Goal: Information Seeking & Learning: Learn about a topic

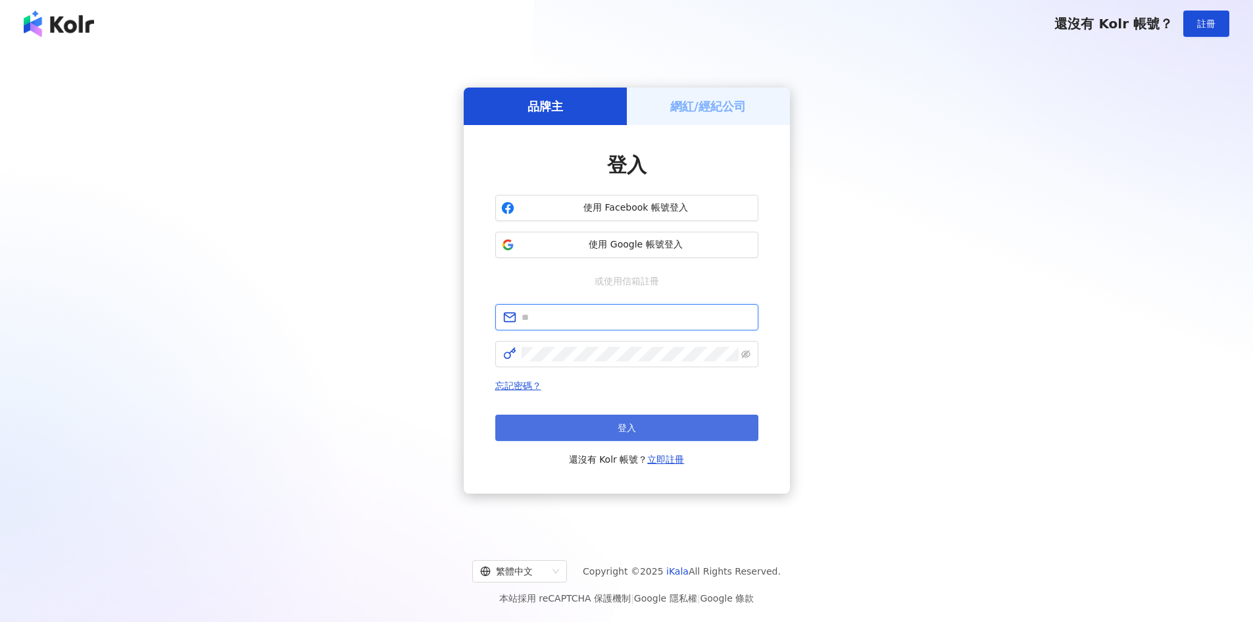
type input "**********"
click at [574, 425] on button "登入" at bounding box center [626, 427] width 263 height 26
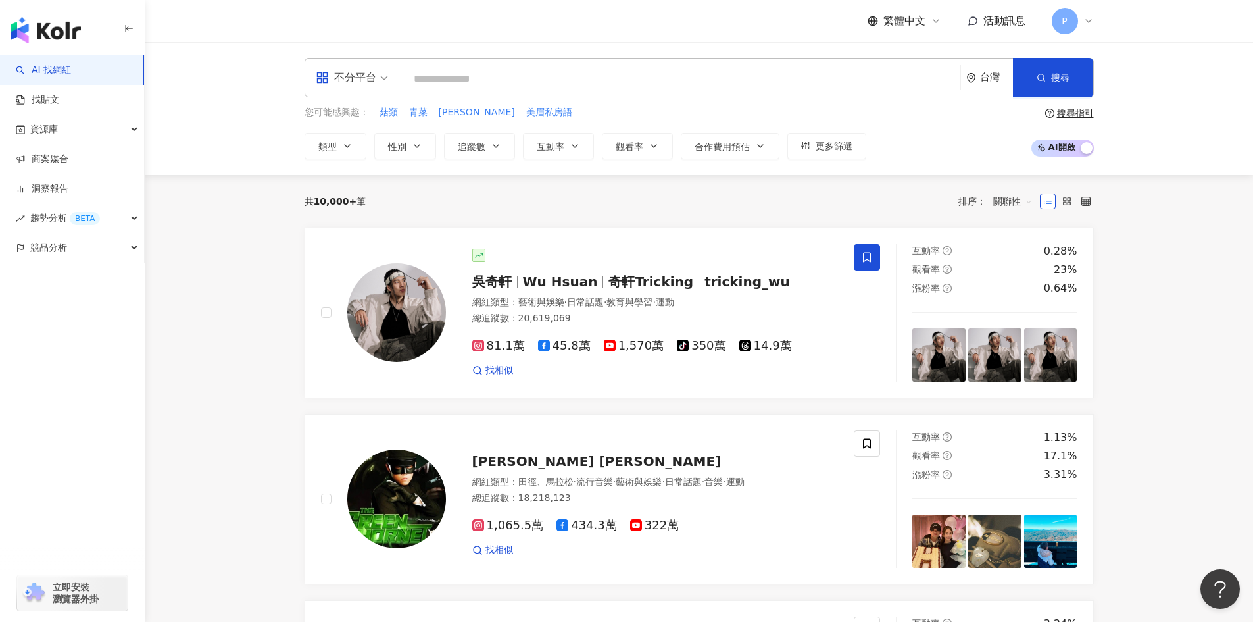
click at [442, 89] on input "search" at bounding box center [680, 78] width 549 height 25
paste input "****"
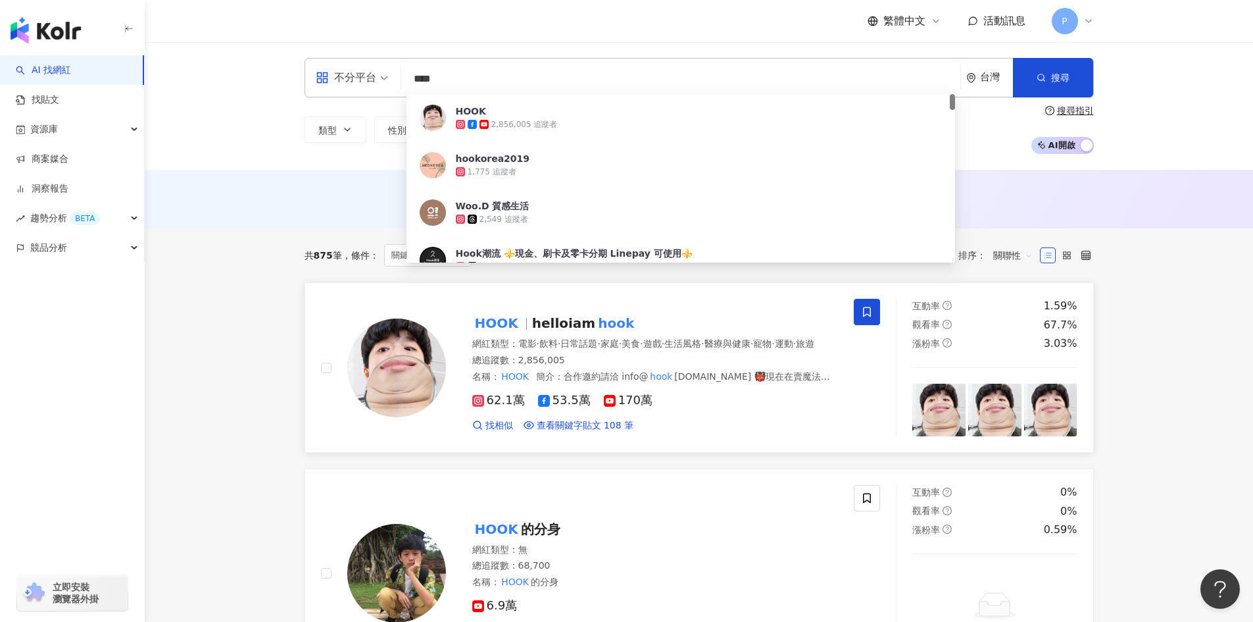
type input "****"
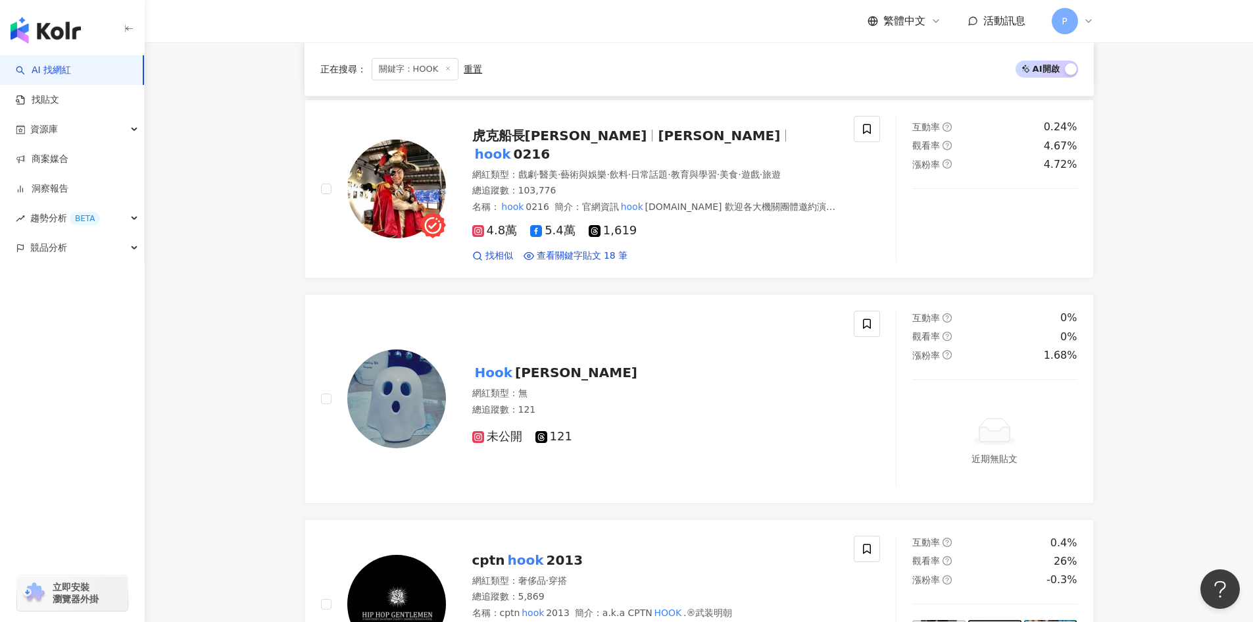
scroll to position [789, 0]
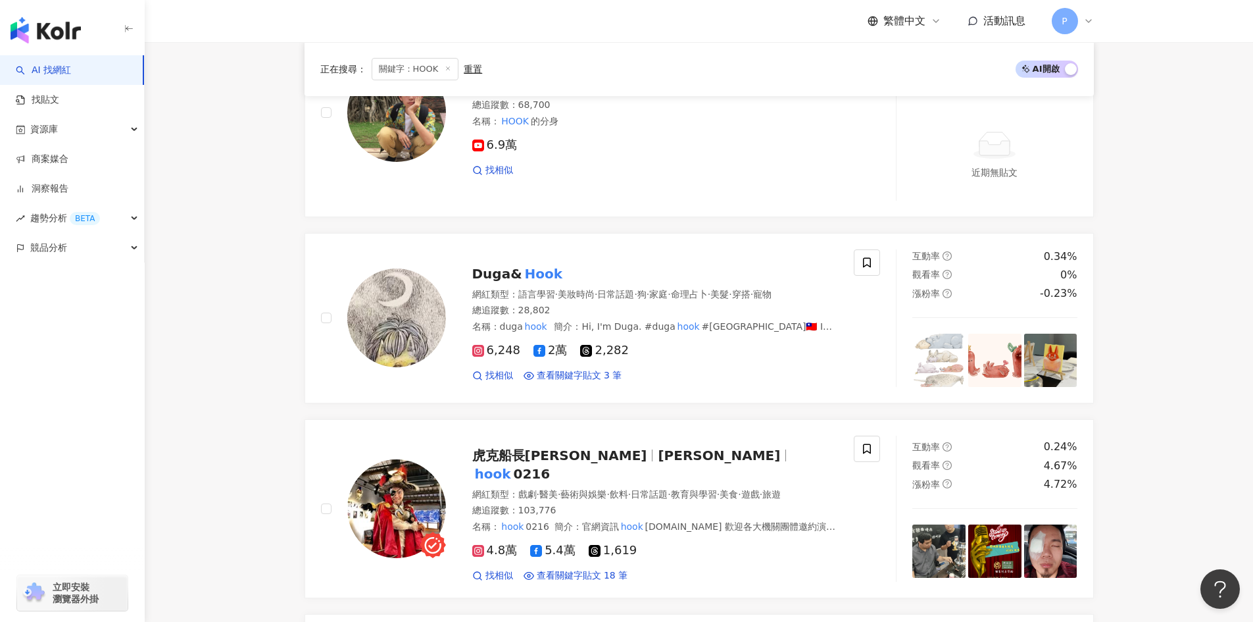
click at [445, 66] on icon at bounding box center [448, 68] width 7 height 7
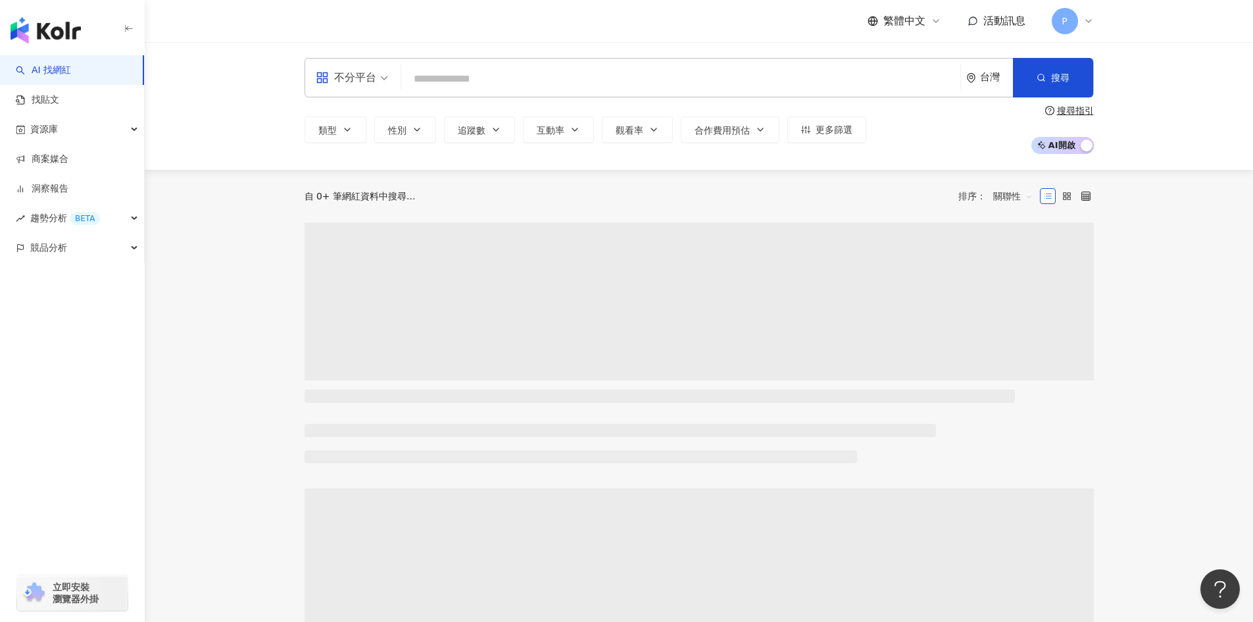
click at [499, 86] on input "search" at bounding box center [680, 78] width 549 height 25
paste input "***"
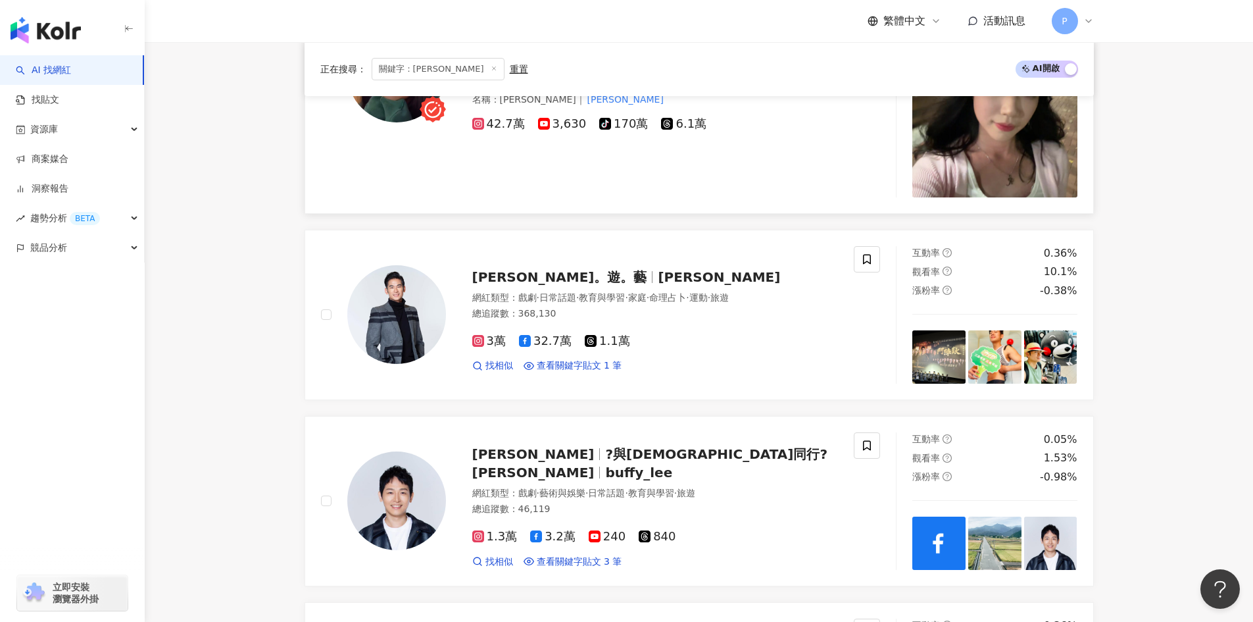
scroll to position [1184, 0]
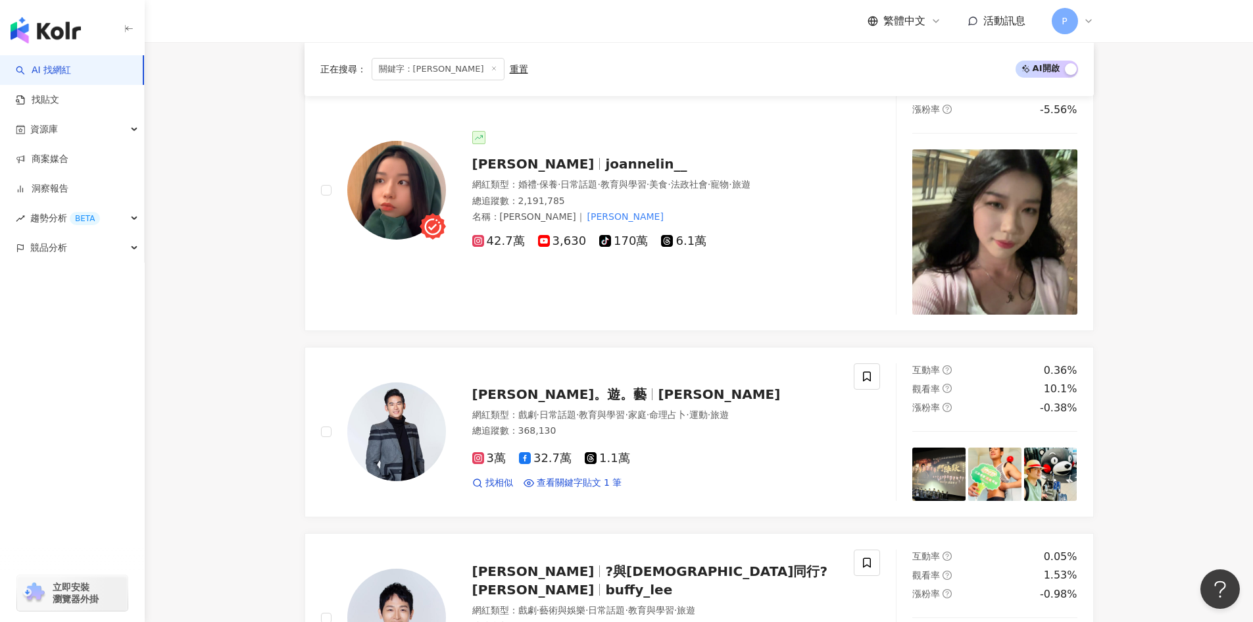
click at [474, 76] on div "正在搜尋 ： 關鍵字：林喬安 重置" at bounding box center [424, 69] width 208 height 22
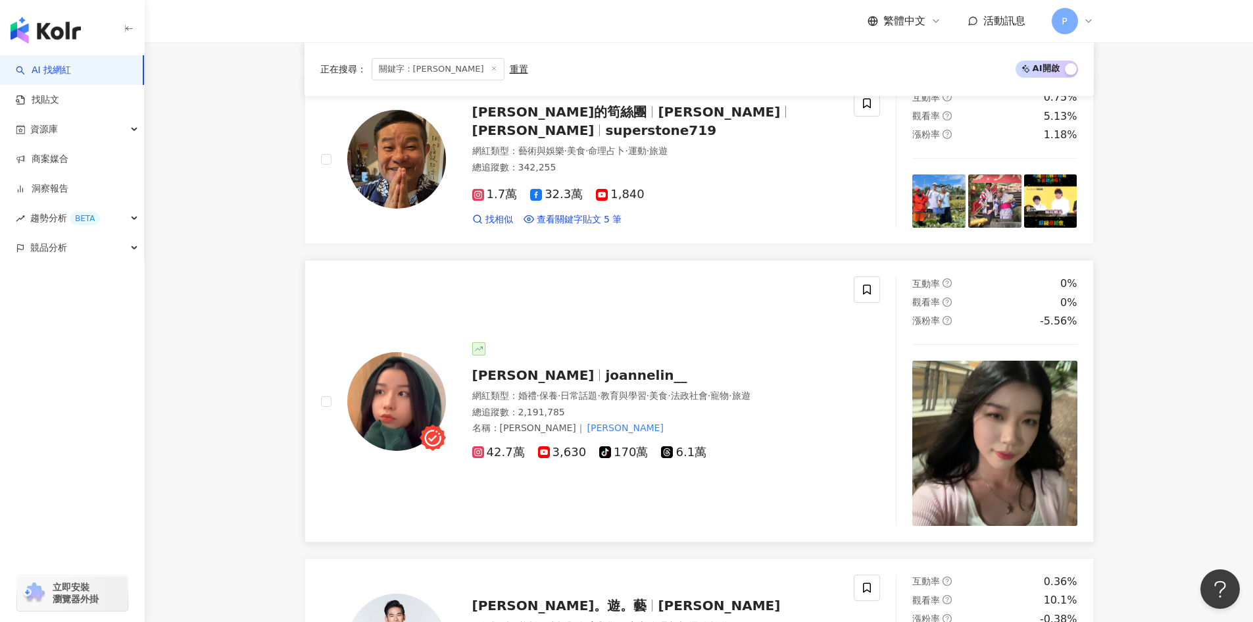
scroll to position [921, 0]
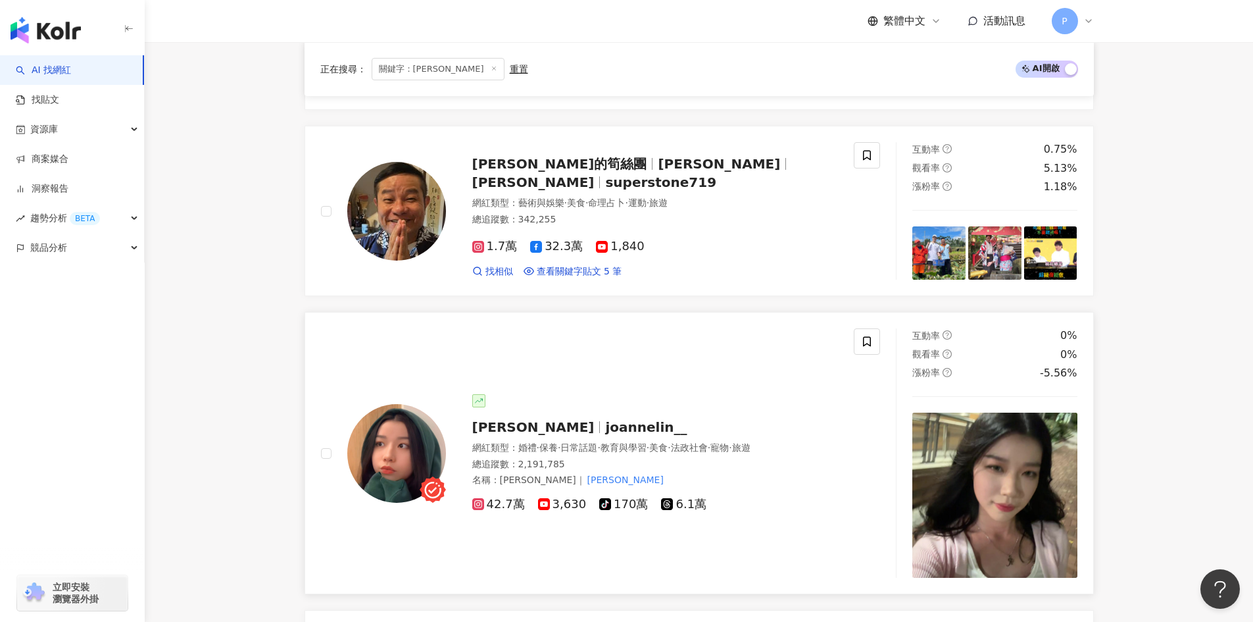
click at [610, 425] on span "joannelin__" at bounding box center [646, 427] width 82 height 16
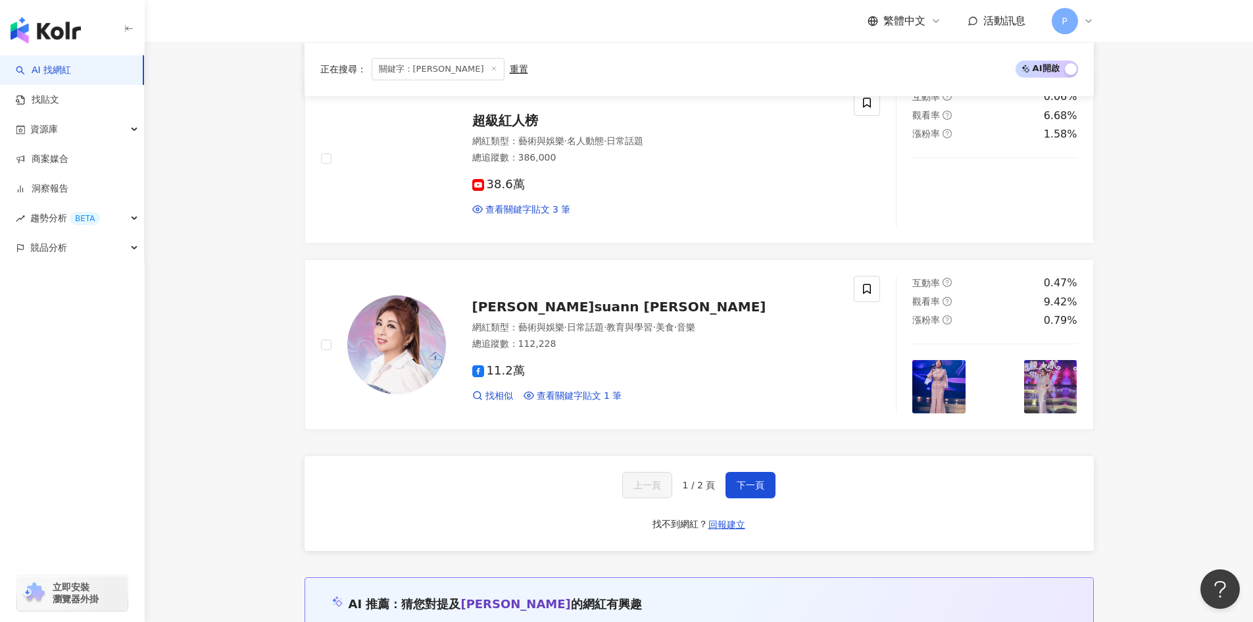
scroll to position [2236, 0]
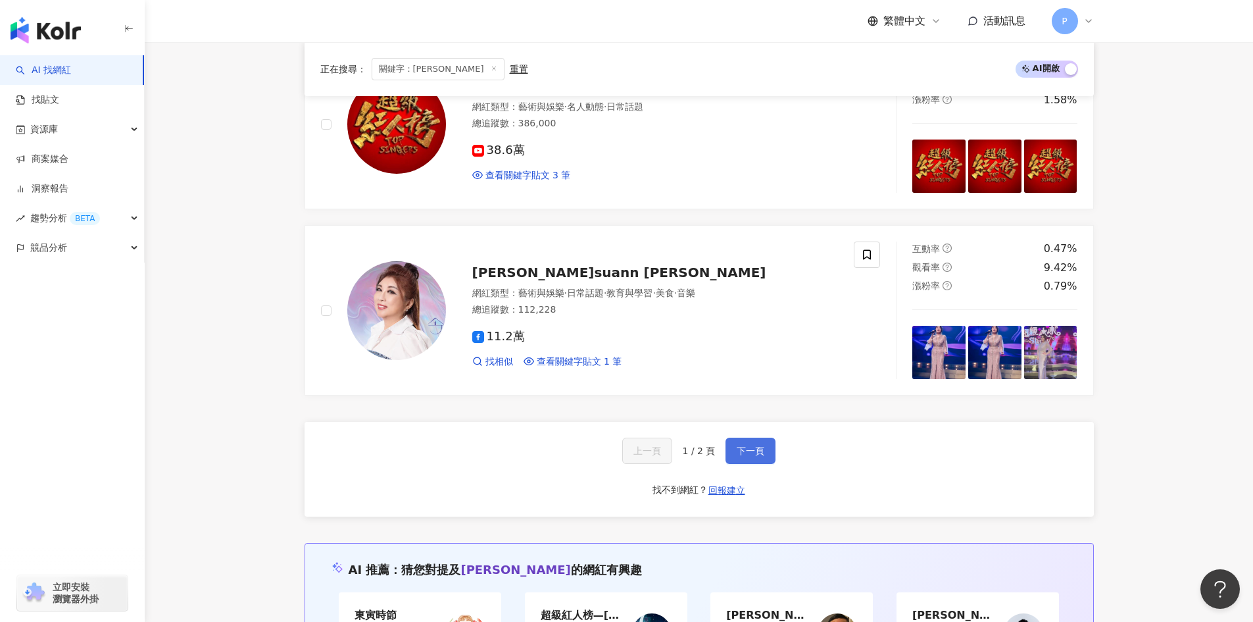
click at [763, 460] on button "下一頁" at bounding box center [751, 450] width 50 height 26
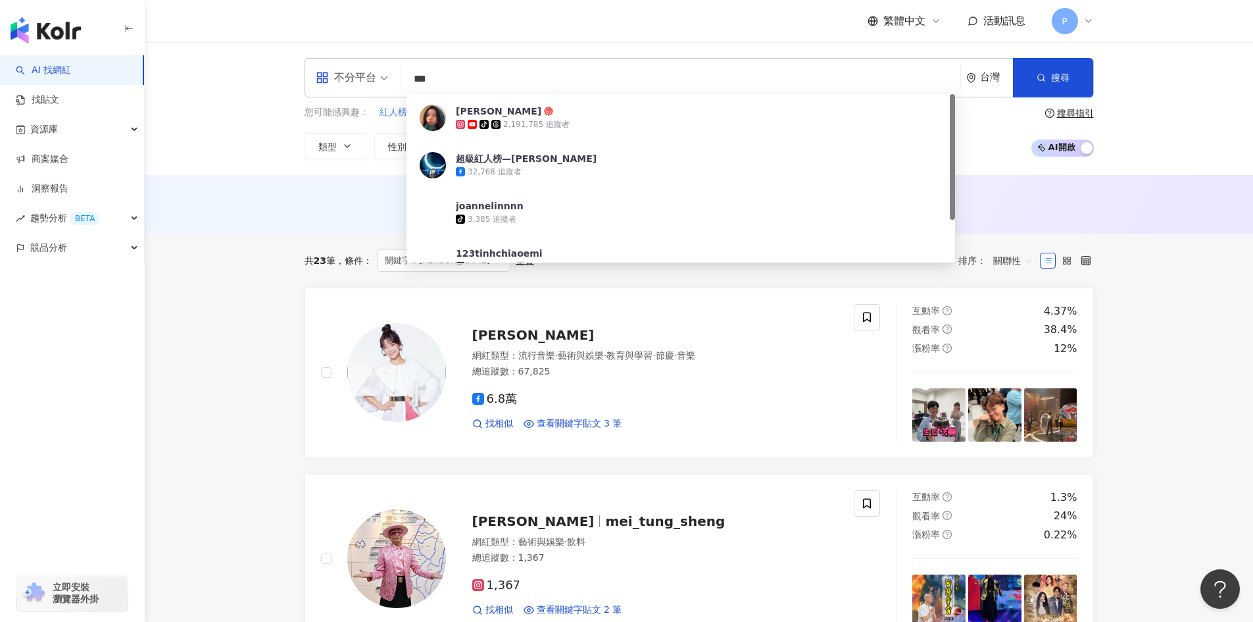
scroll to position [1, 0]
drag, startPoint x: 482, startPoint y: 84, endPoint x: 307, endPoint y: 85, distance: 175.6
click at [307, 85] on div "不分平台 *** 台灣 搜尋 a636f0fc-5f14-40bb-a631-f3df481058fc Joanne Lin tiktok-icon 2,19…" at bounding box center [699, 77] width 789 height 39
paste input "*"
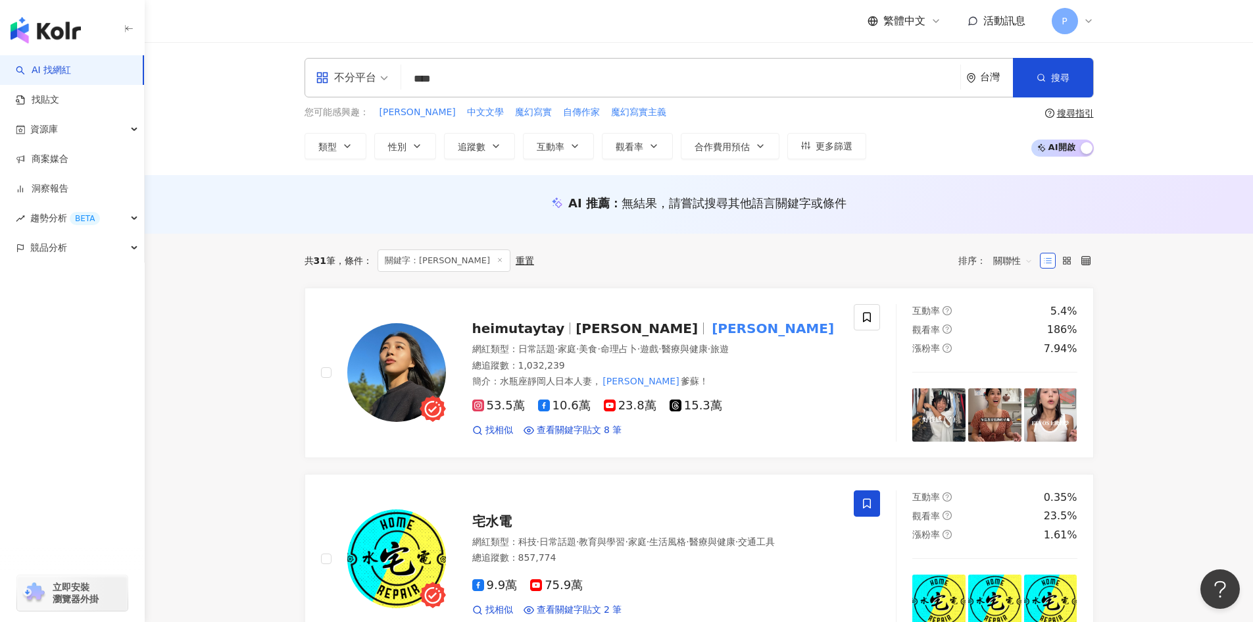
click at [499, 82] on input "****" at bounding box center [680, 78] width 549 height 25
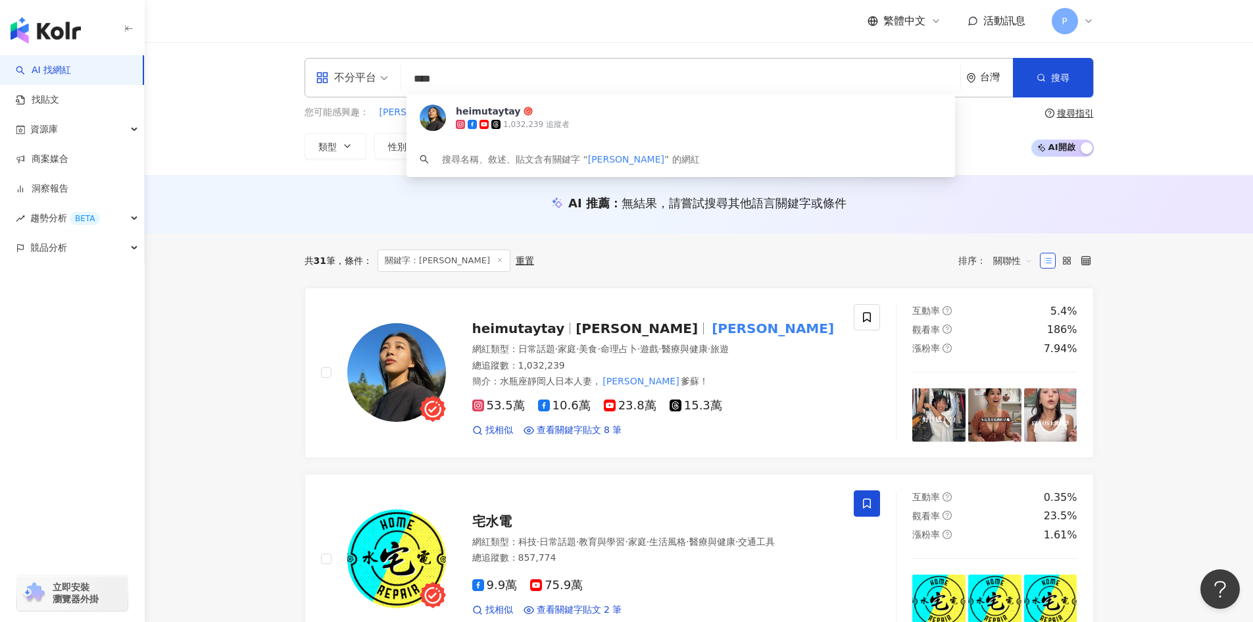
click at [499, 82] on input "****" at bounding box center [680, 78] width 549 height 25
paste input "**"
type input "******"
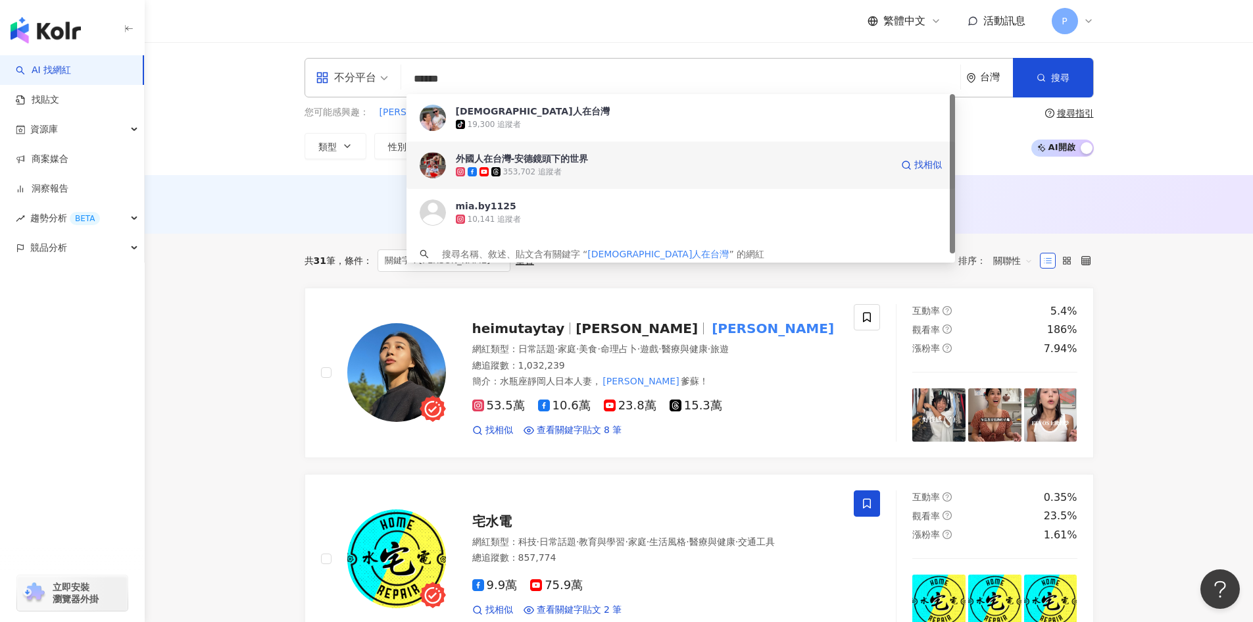
click at [514, 160] on div "外國人在台灣-安德鏡頭下的世界" at bounding box center [522, 158] width 133 height 13
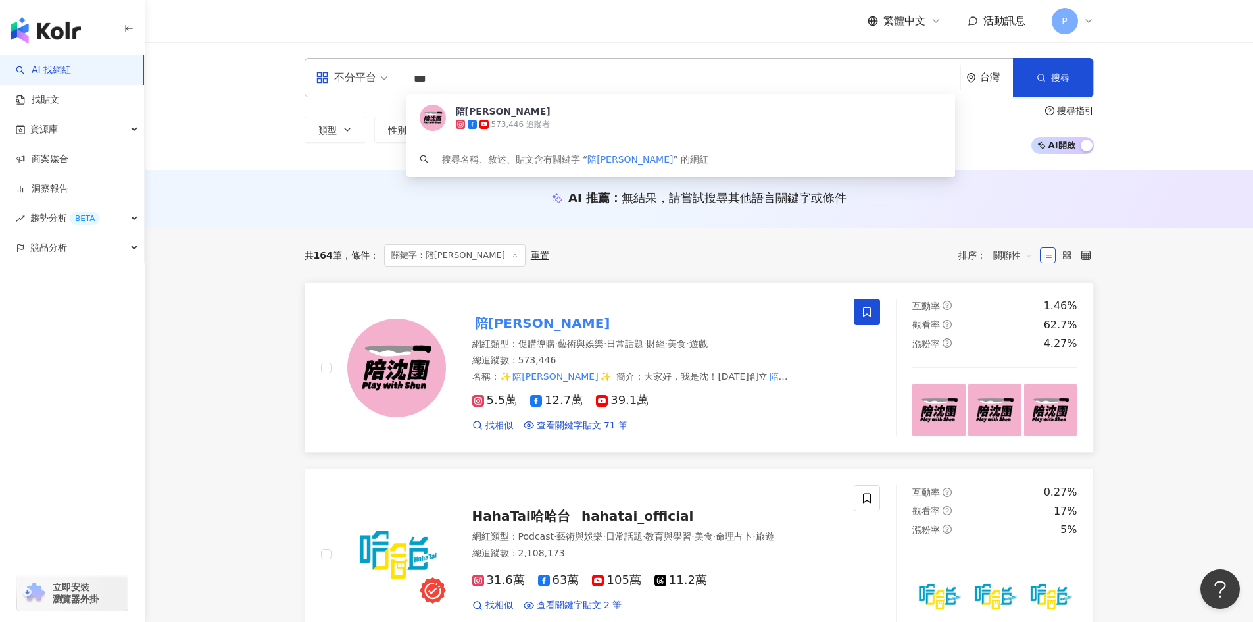
type input "***"
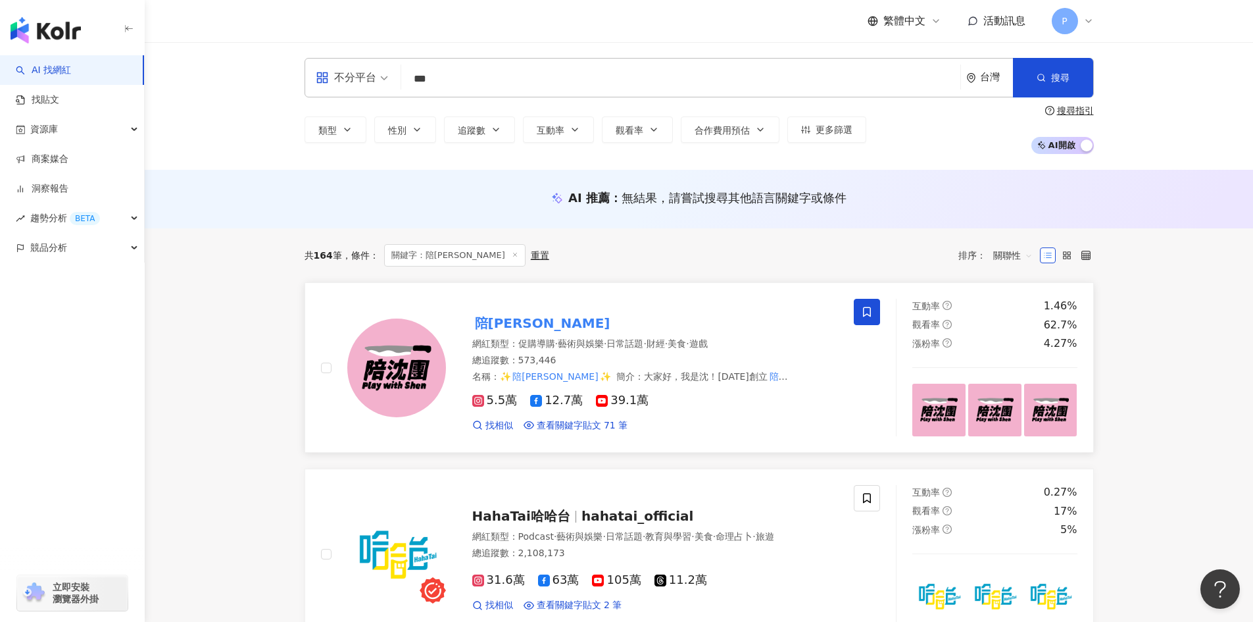
click at [499, 326] on mark "陪[PERSON_NAME]" at bounding box center [542, 322] width 141 height 21
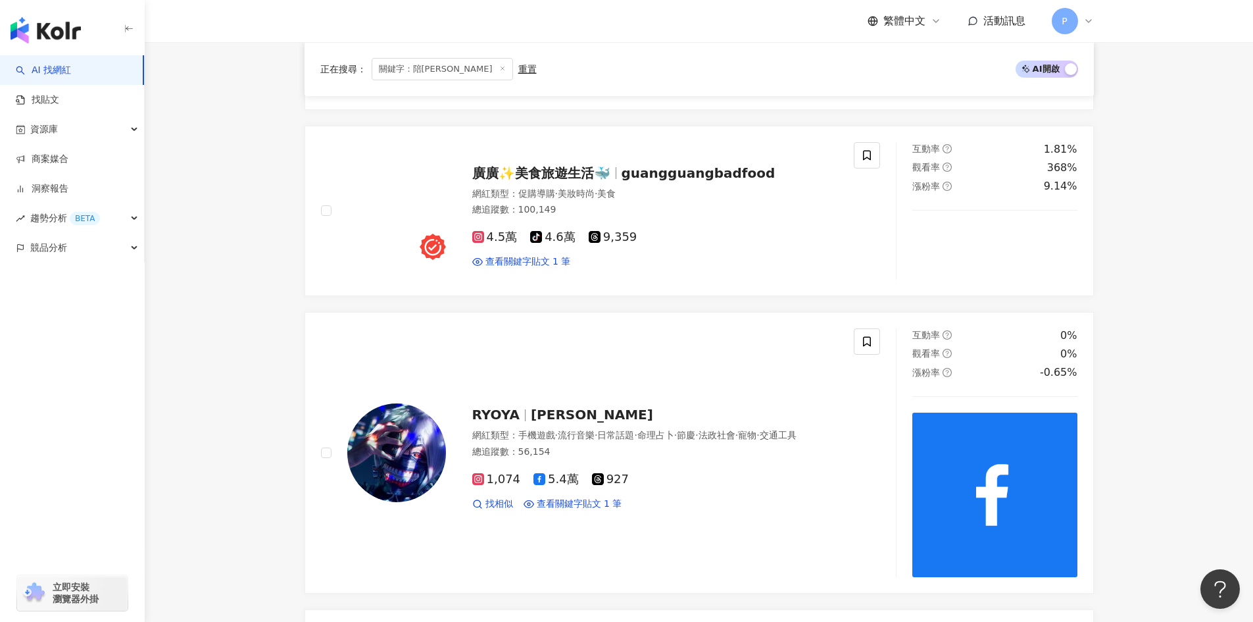
scroll to position [1447, 0]
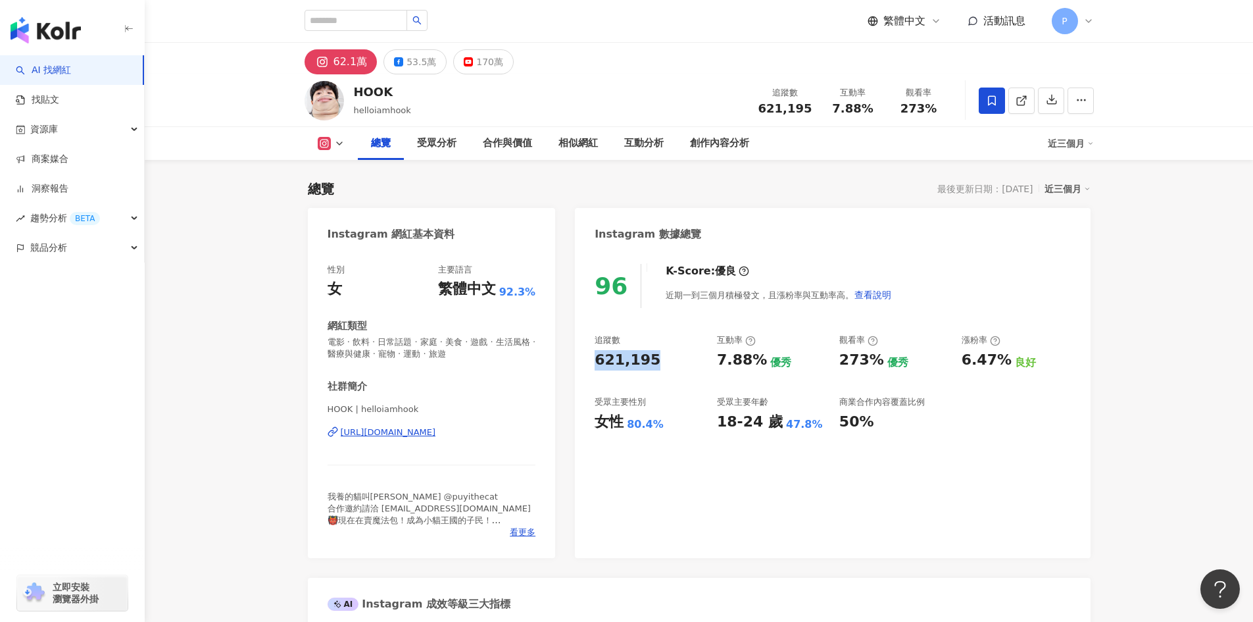
drag, startPoint x: 651, startPoint y: 360, endPoint x: 579, endPoint y: 360, distance: 71.0
click at [579, 360] on div "96 K-Score : 優良 近期一到三個月積極發文，且漲粉率與互動率高。 查看說明 追蹤數 621,195 互動率 7.88% 優秀 觀看率 273% 優…" at bounding box center [832, 404] width 515 height 307
drag, startPoint x: 716, startPoint y: 357, endPoint x: 759, endPoint y: 357, distance: 42.8
click at [759, 357] on div "7.88%" at bounding box center [742, 360] width 50 height 20
copy div "7.88%"
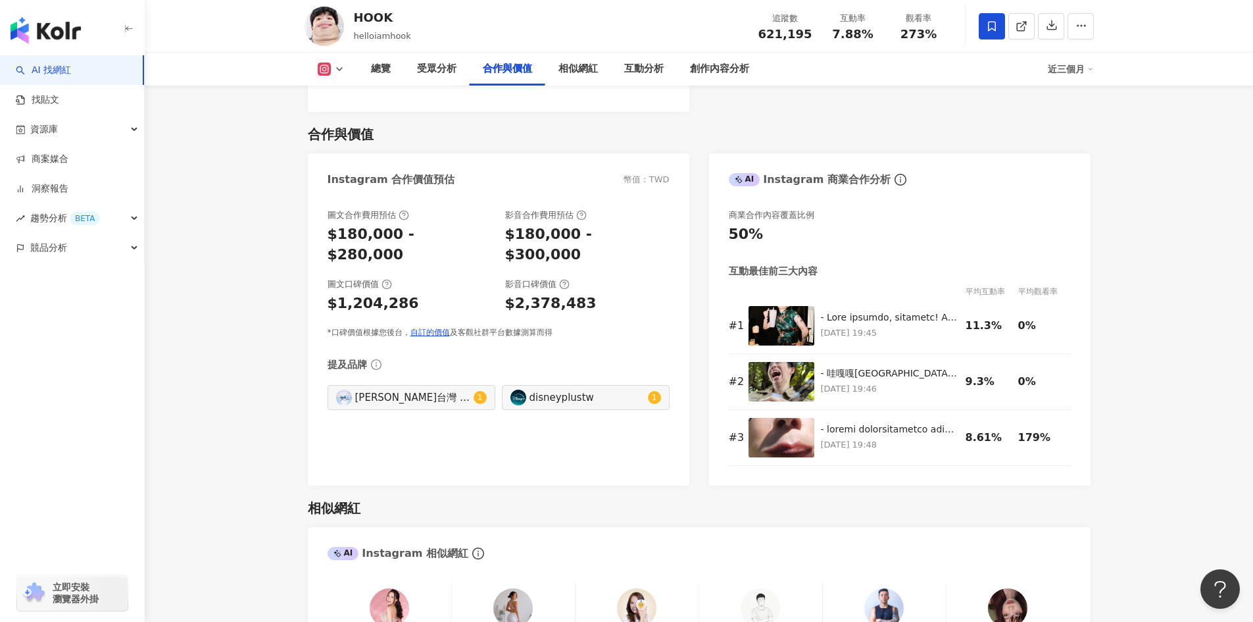
scroll to position [1776, 0]
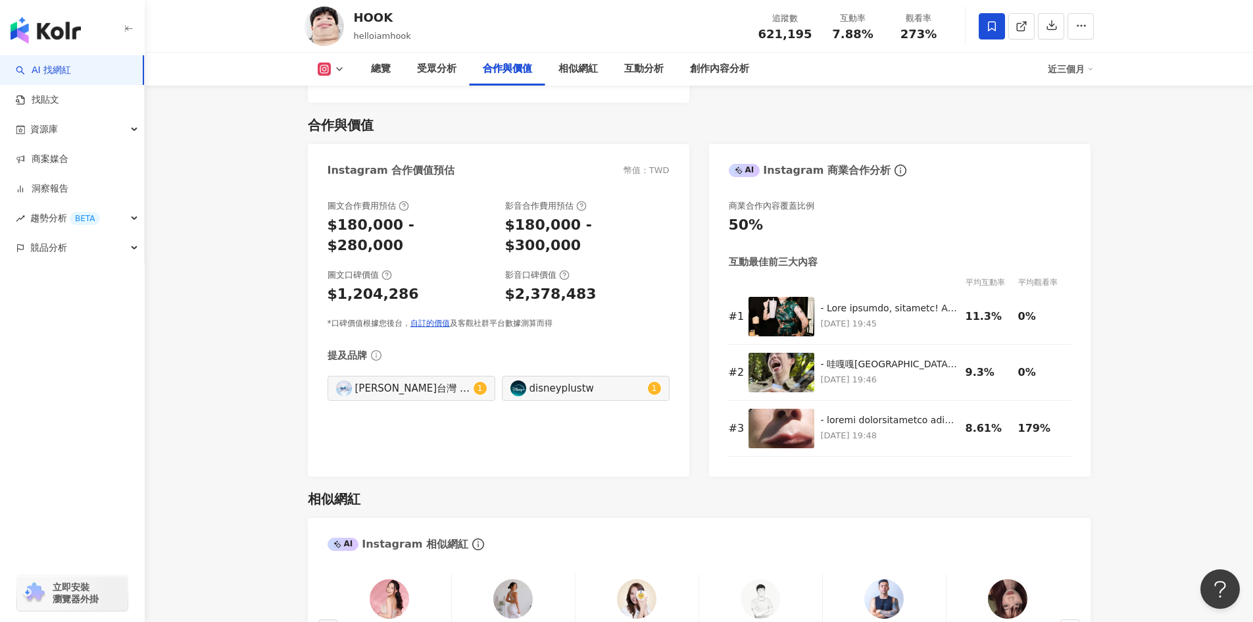
click at [337, 64] on icon at bounding box center [339, 69] width 11 height 11
click at [344, 117] on button "Facebook" at bounding box center [351, 123] width 79 height 18
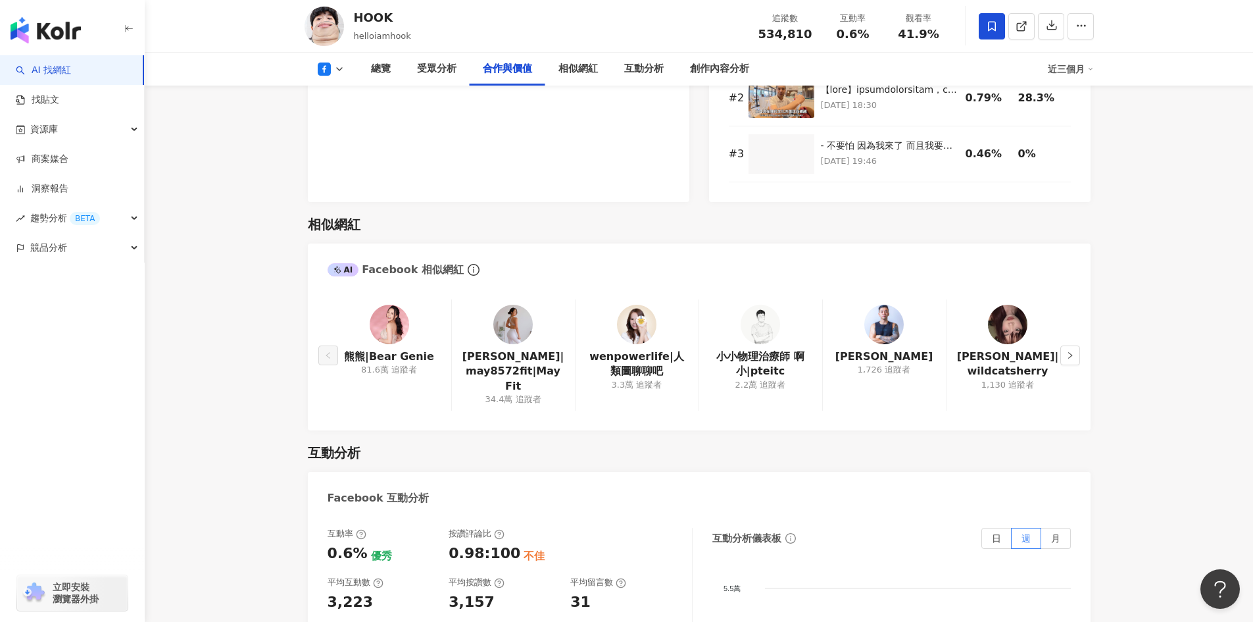
scroll to position [1764, 0]
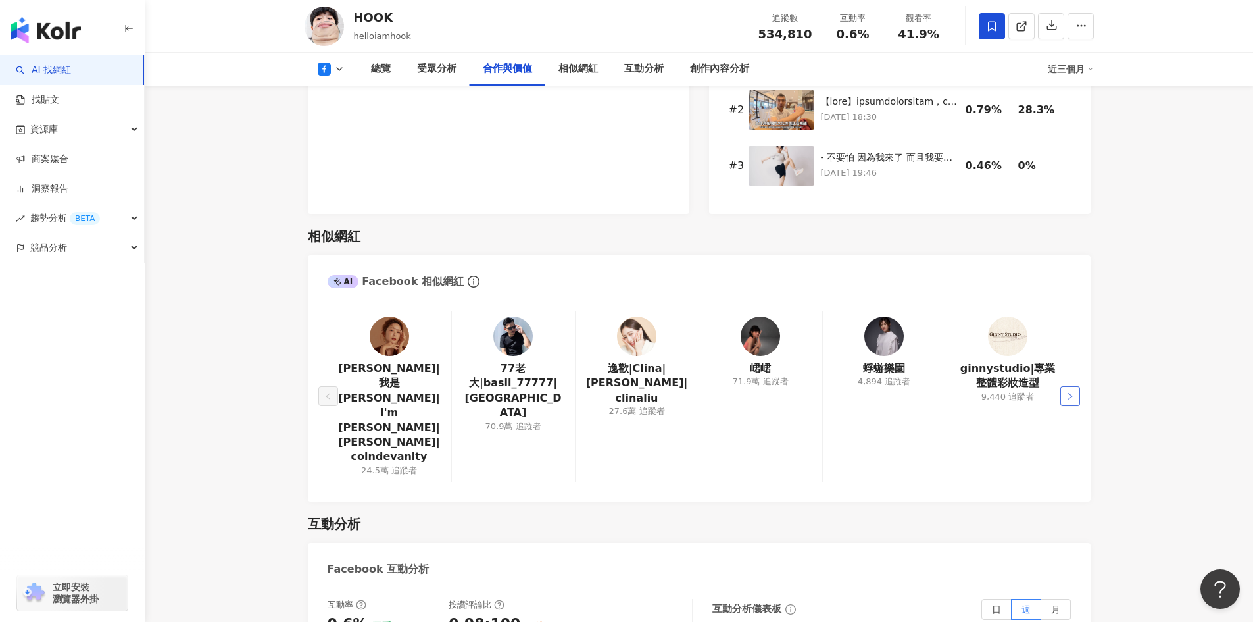
click at [1068, 392] on icon "right" at bounding box center [1070, 396] width 8 height 8
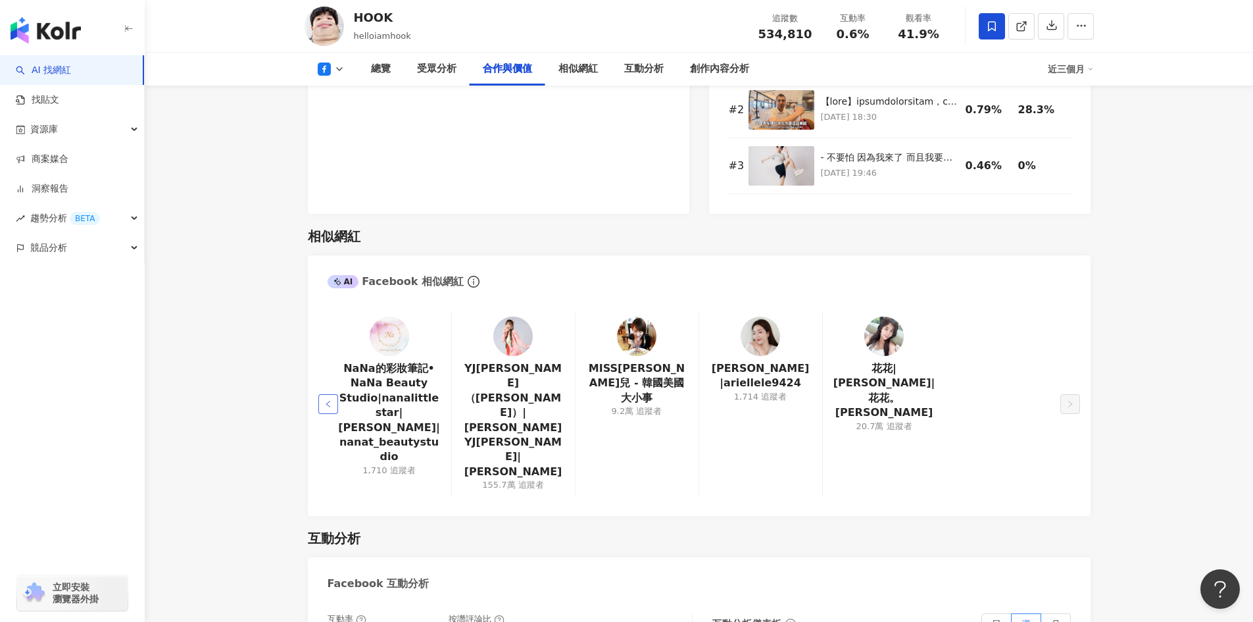
click at [324, 394] on button "button" at bounding box center [328, 404] width 20 height 20
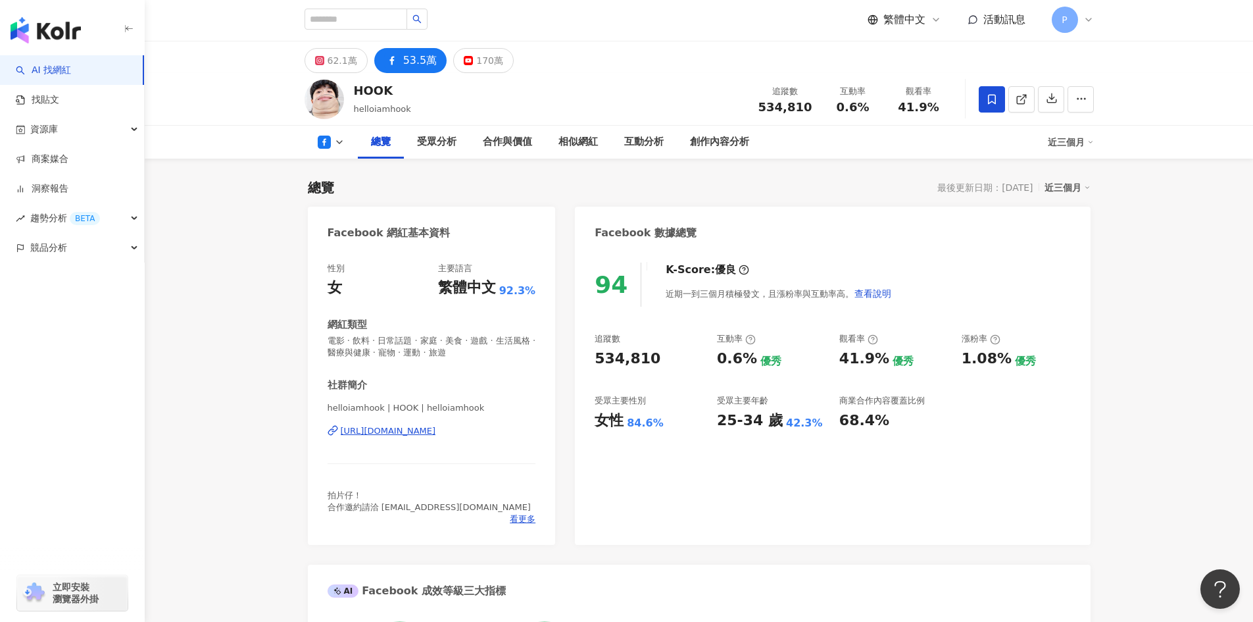
scroll to position [0, 0]
drag, startPoint x: 595, startPoint y: 359, endPoint x: 669, endPoint y: 360, distance: 74.3
click at [669, 360] on div "94 K-Score : 優良 近期一到三個月積極發文，且漲粉率與互動率高。 查看說明 追蹤數 534,810 互動率 0.6% 優秀 觀看率 41.9% 優…" at bounding box center [832, 398] width 515 height 295
copy div "534,810"
drag, startPoint x: 716, startPoint y: 357, endPoint x: 751, endPoint y: 358, distance: 35.5
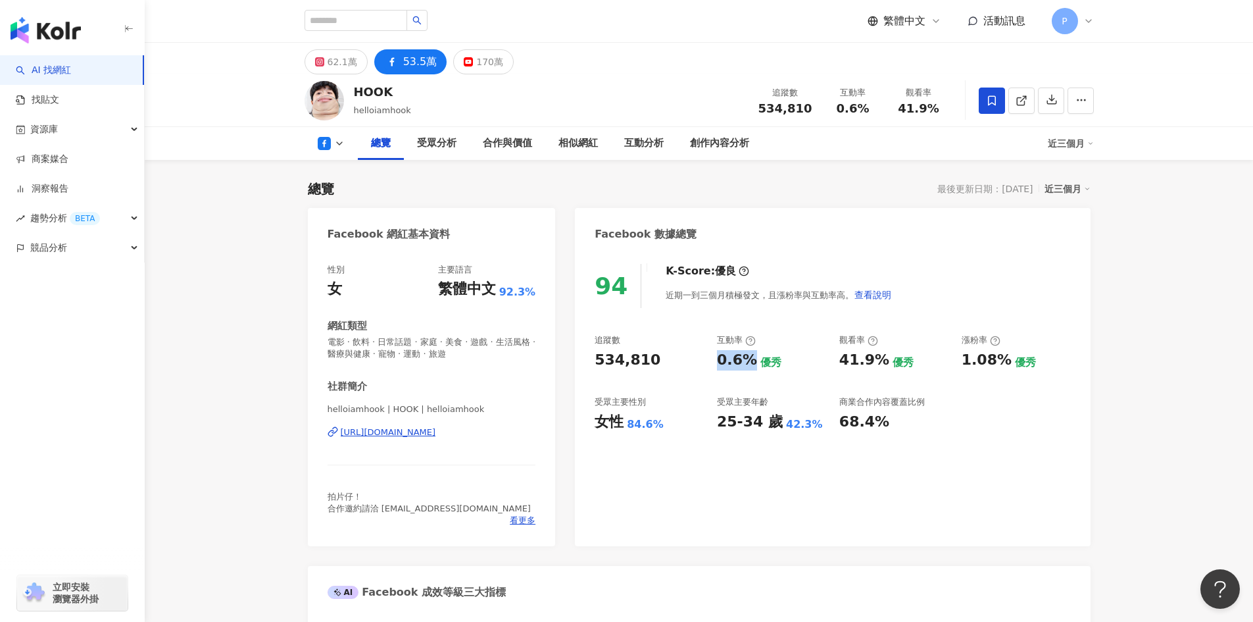
click at [751, 358] on div "追蹤數 534,810 互動率 0.6% 優秀 觀看率 41.9% 優秀 漲粉率 1.08% 優秀 受眾主要性別 女性 84.6% 受眾主要年齡 25-34 …" at bounding box center [833, 382] width 476 height 97
copy div "0.6%"
drag, startPoint x: 841, startPoint y: 360, endPoint x: 881, endPoint y: 360, distance: 40.8
click at [881, 360] on div "41.9%" at bounding box center [864, 360] width 50 height 20
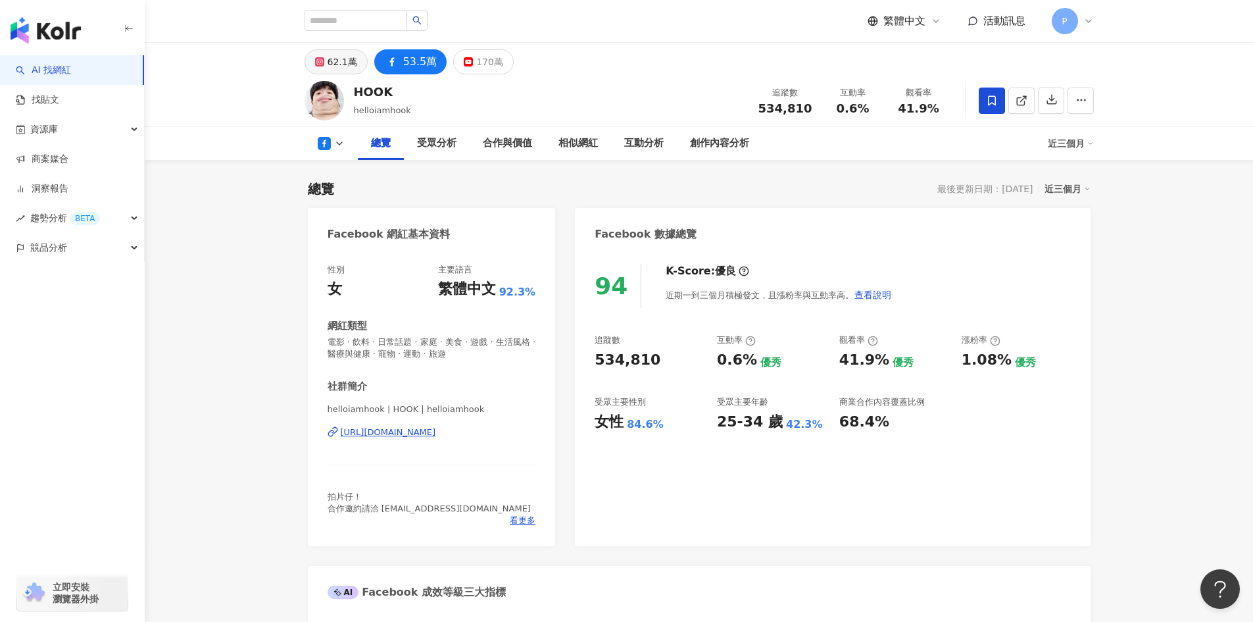
click at [341, 62] on div "62.1萬" at bounding box center [343, 62] width 30 height 18
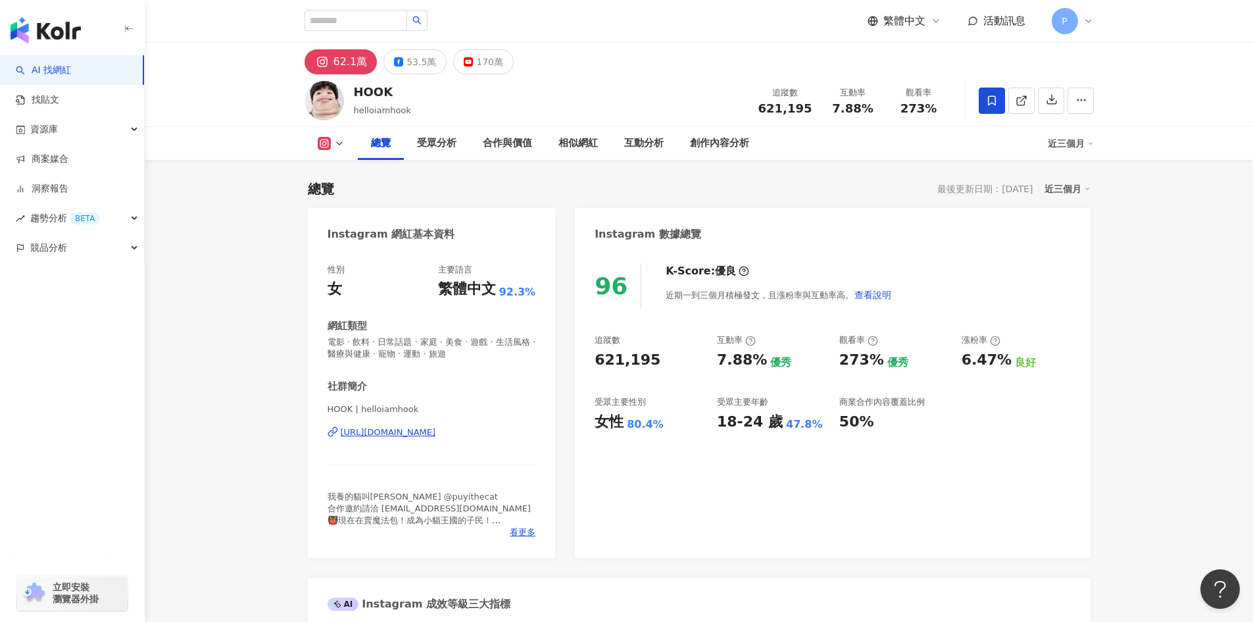
click at [436, 436] on div "https://www.instagram.com/helloiamhook/" at bounding box center [388, 432] width 95 height 12
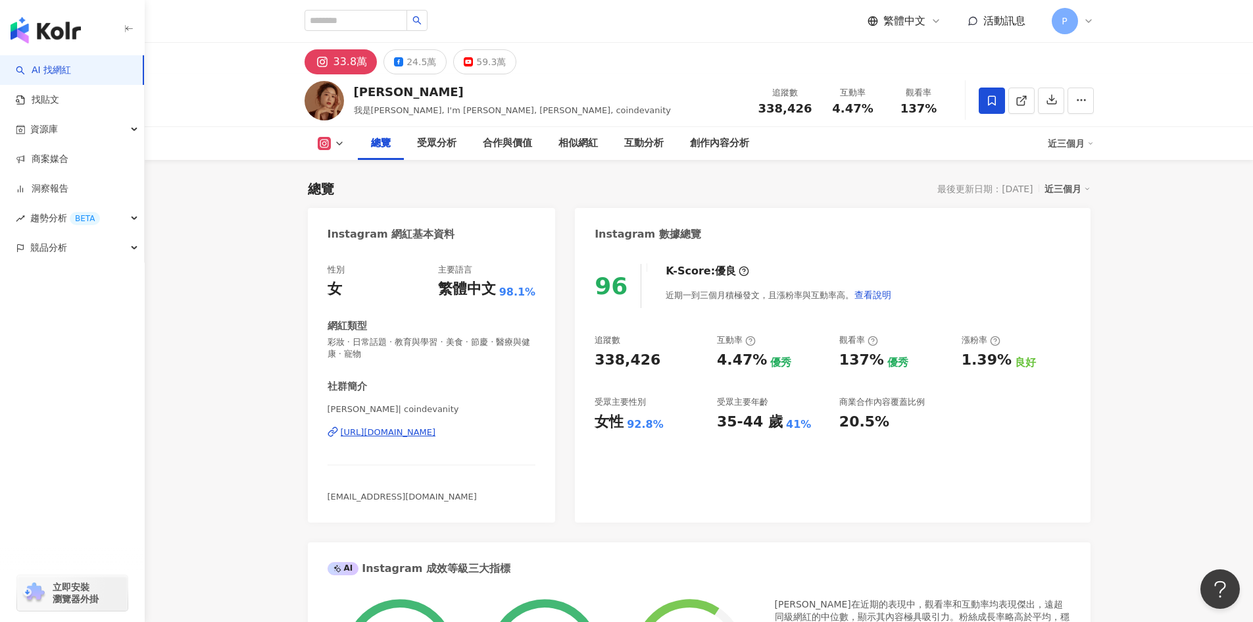
click at [428, 441] on div "Charlene Liu 查理 | coindevanity https://www.instagram.com/coindevanity/" at bounding box center [432, 441] width 209 height 77
click at [428, 433] on div "https://www.instagram.com/coindevanity/" at bounding box center [388, 432] width 95 height 12
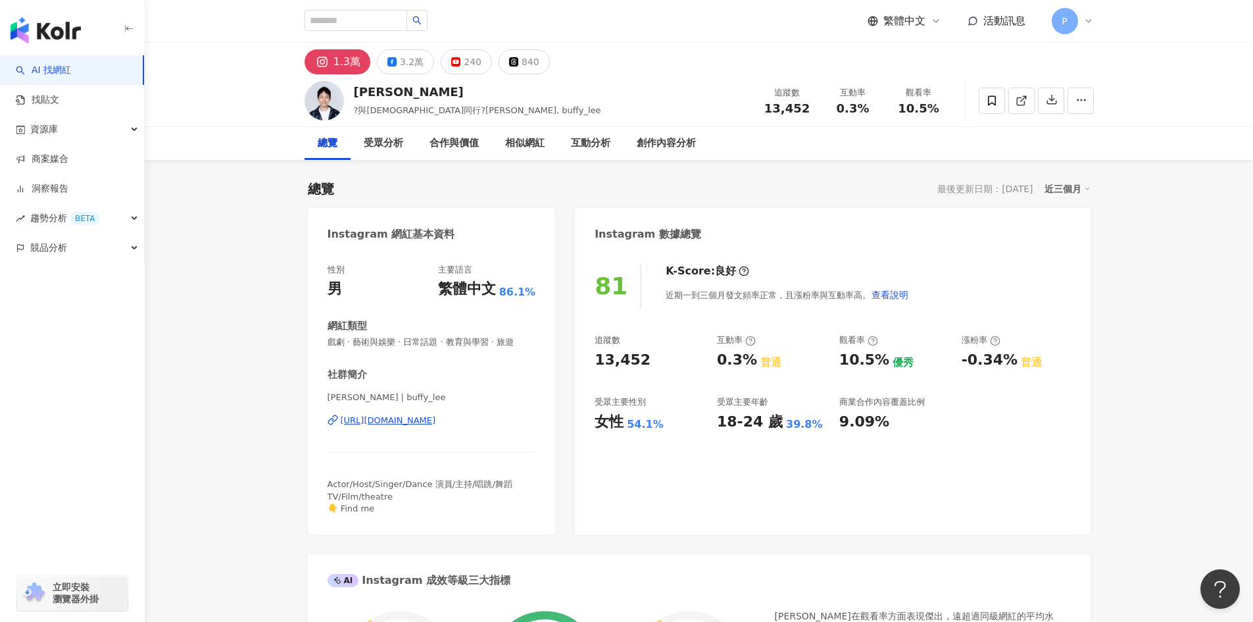
click at [412, 421] on div "[URL][DOMAIN_NAME]" at bounding box center [388, 420] width 95 height 12
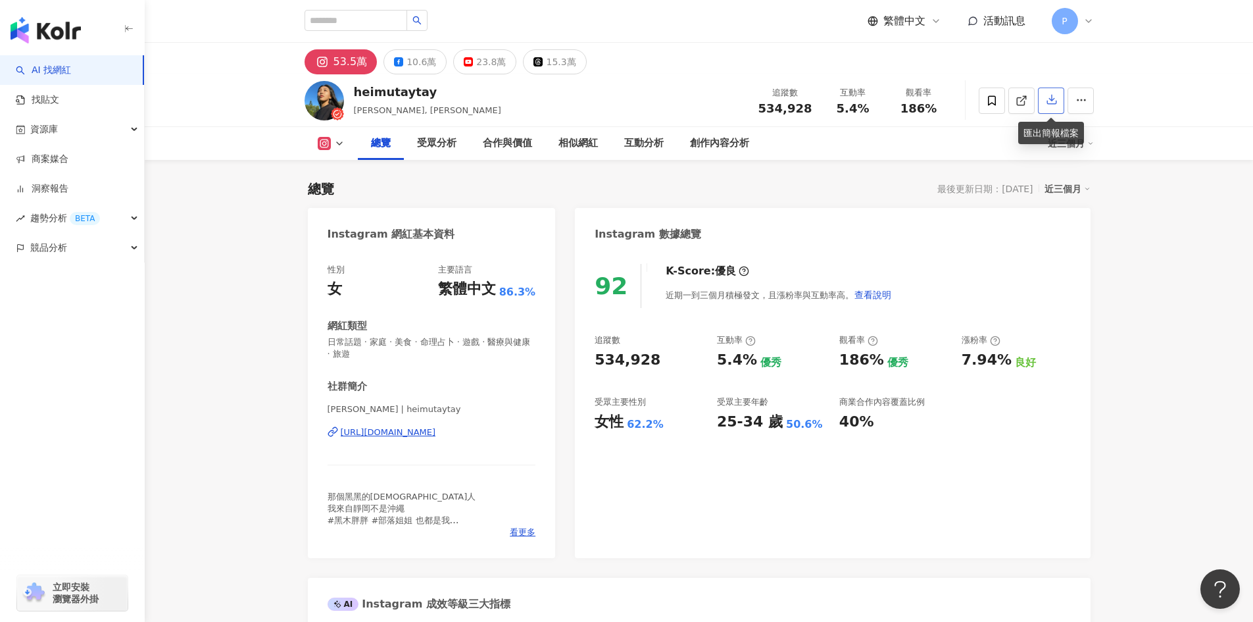
click at [1046, 89] on button "button" at bounding box center [1051, 100] width 26 height 26
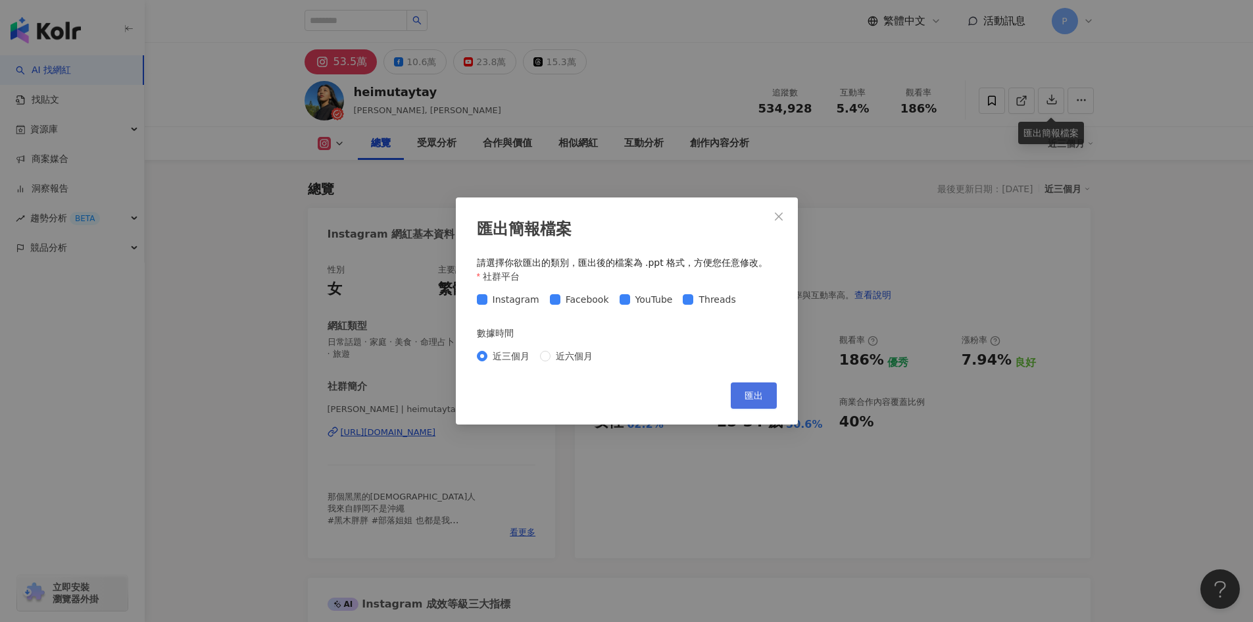
click at [754, 398] on span "匯出" at bounding box center [754, 395] width 18 height 11
click at [781, 218] on icon "close" at bounding box center [779, 216] width 8 height 8
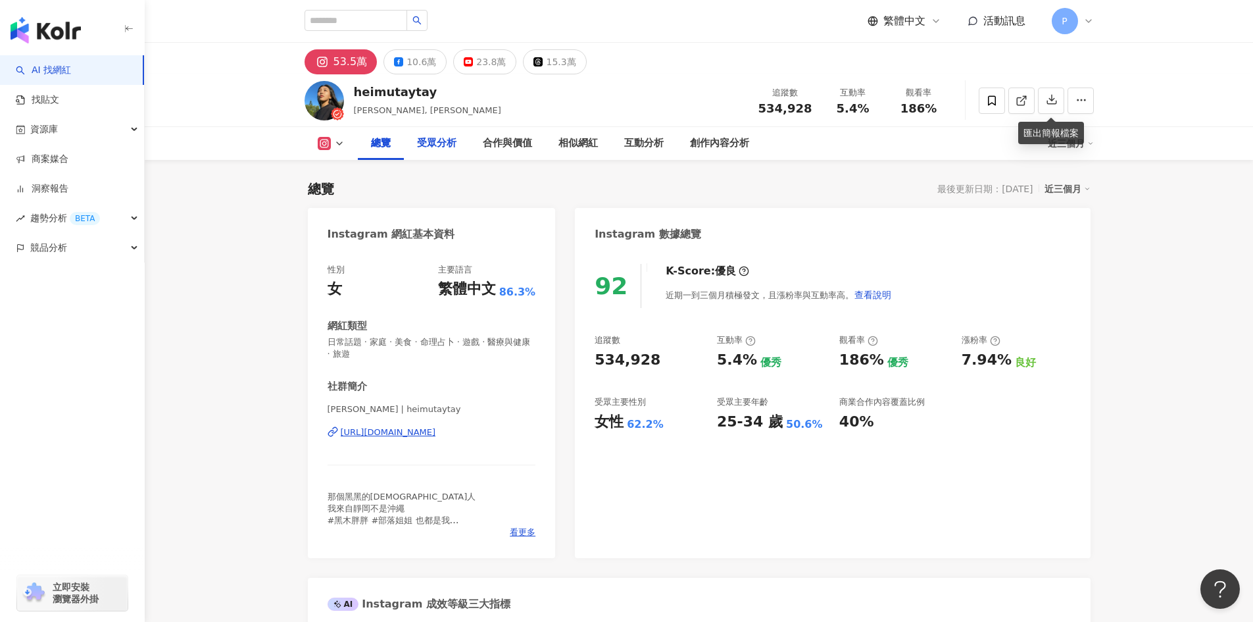
click at [430, 151] on div "受眾分析" at bounding box center [436, 143] width 39 height 16
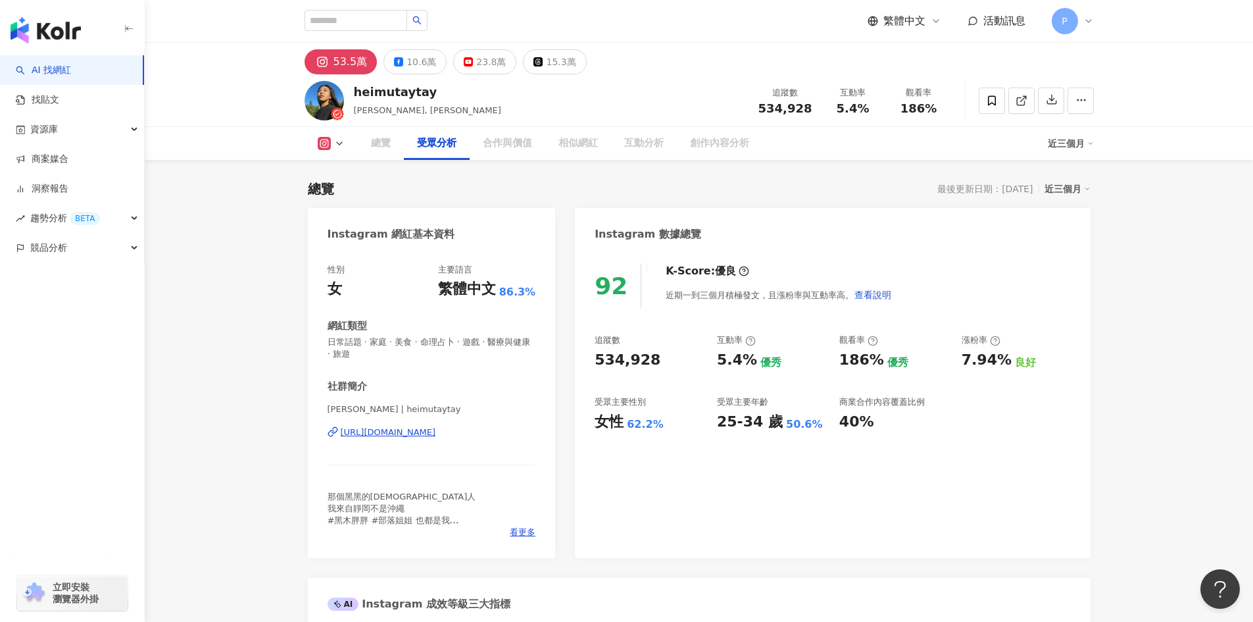
scroll to position [1135, 0]
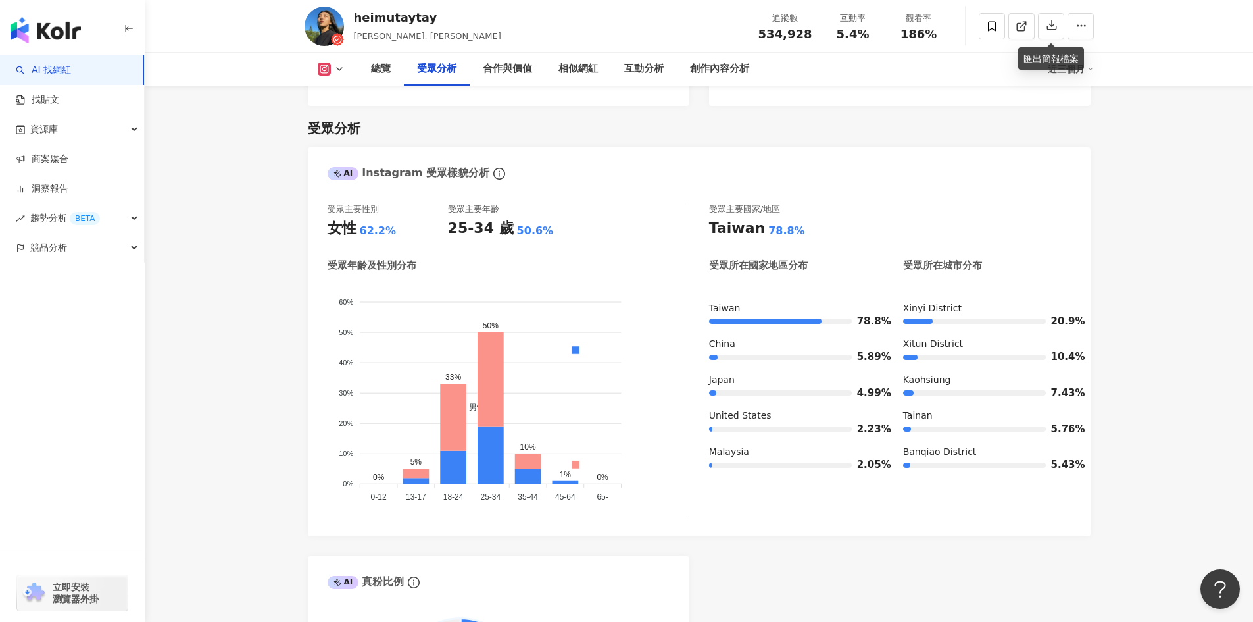
click at [345, 68] on button at bounding box center [331, 68] width 53 height 13
click at [341, 68] on polyline at bounding box center [339, 69] width 5 height 3
click at [356, 127] on button "Facebook" at bounding box center [351, 123] width 79 height 18
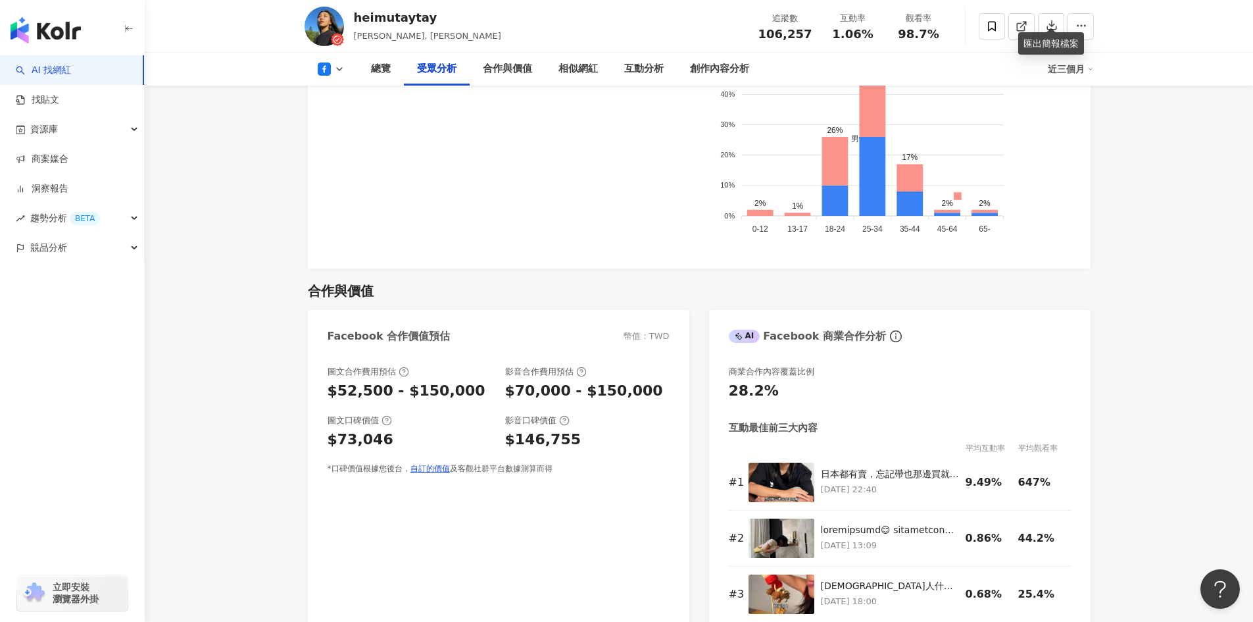
scroll to position [1309, 0]
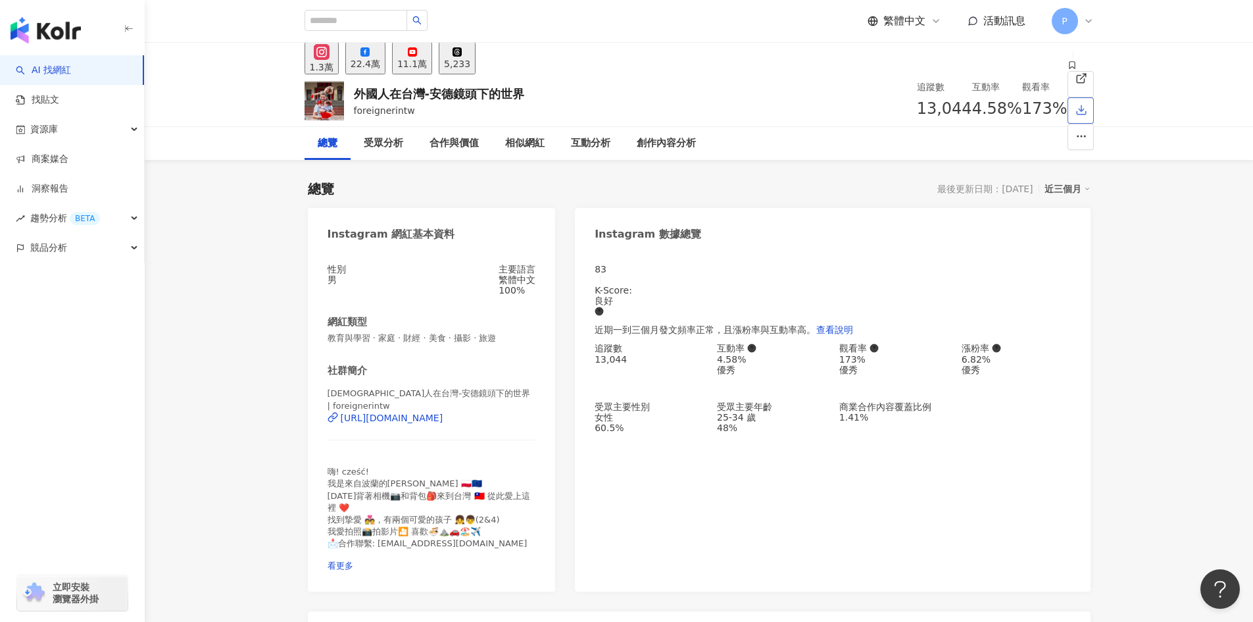
click at [1068, 97] on button "button" at bounding box center [1081, 110] width 26 height 26
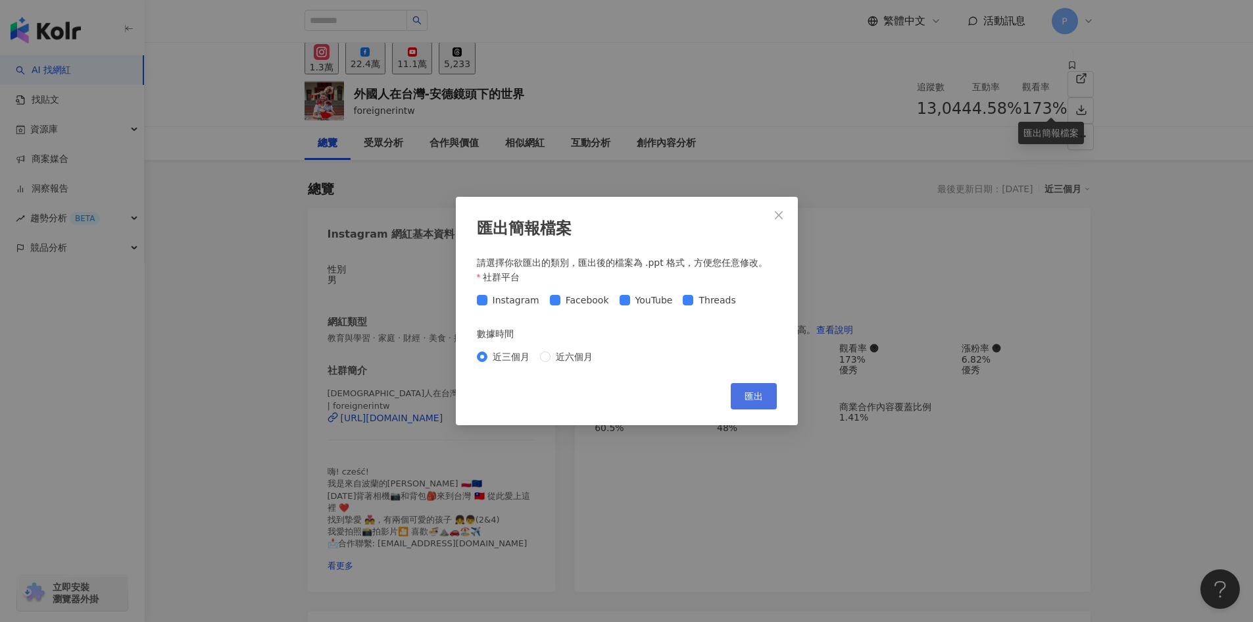
click at [754, 383] on button "匯出" at bounding box center [754, 396] width 46 height 26
click at [781, 220] on icon "close" at bounding box center [779, 215] width 11 height 11
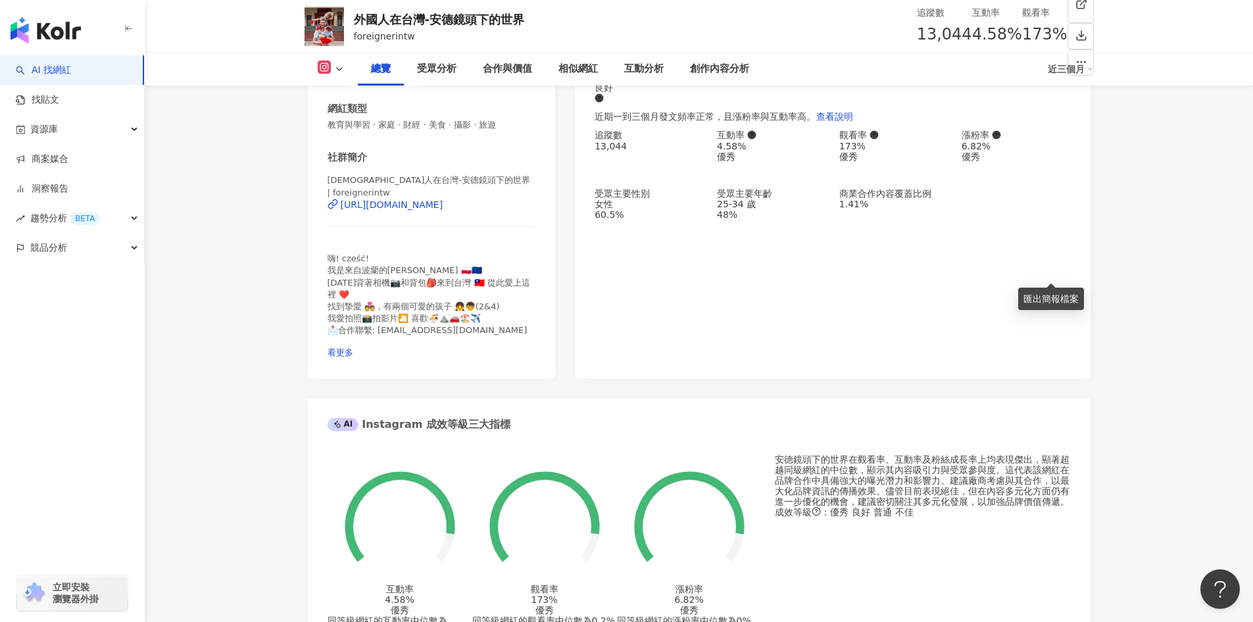
scroll to position [526, 0]
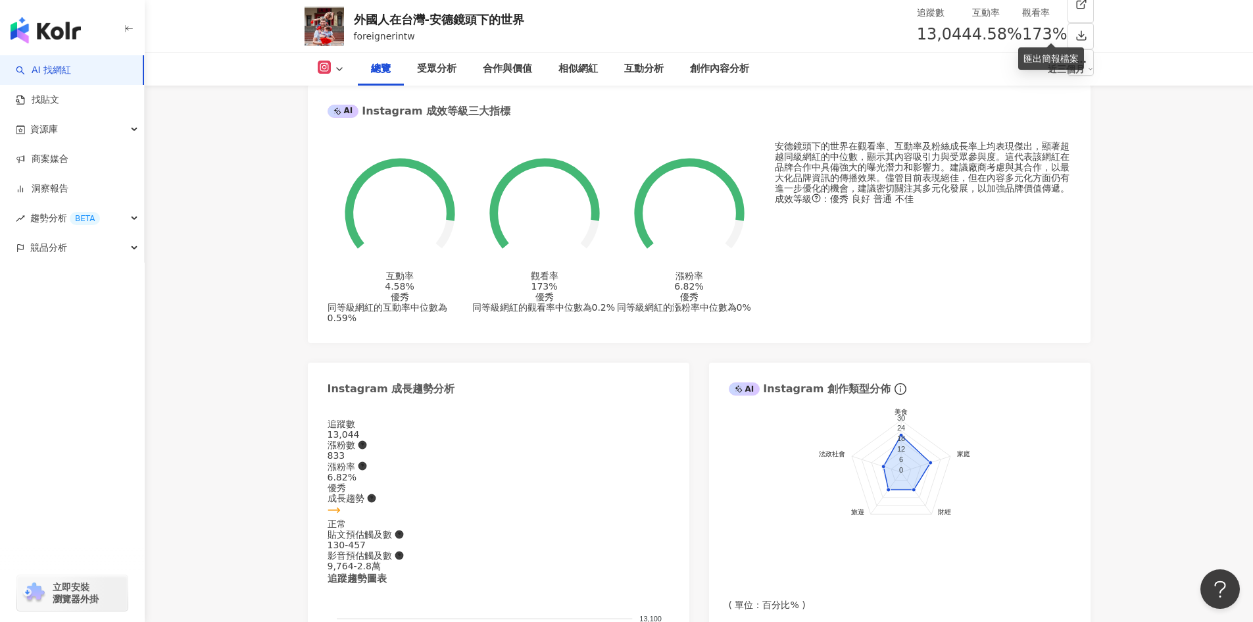
click at [449, 141] on foreignobject at bounding box center [400, 206] width 145 height 130
click at [447, 70] on div "受眾分析" at bounding box center [436, 69] width 39 height 16
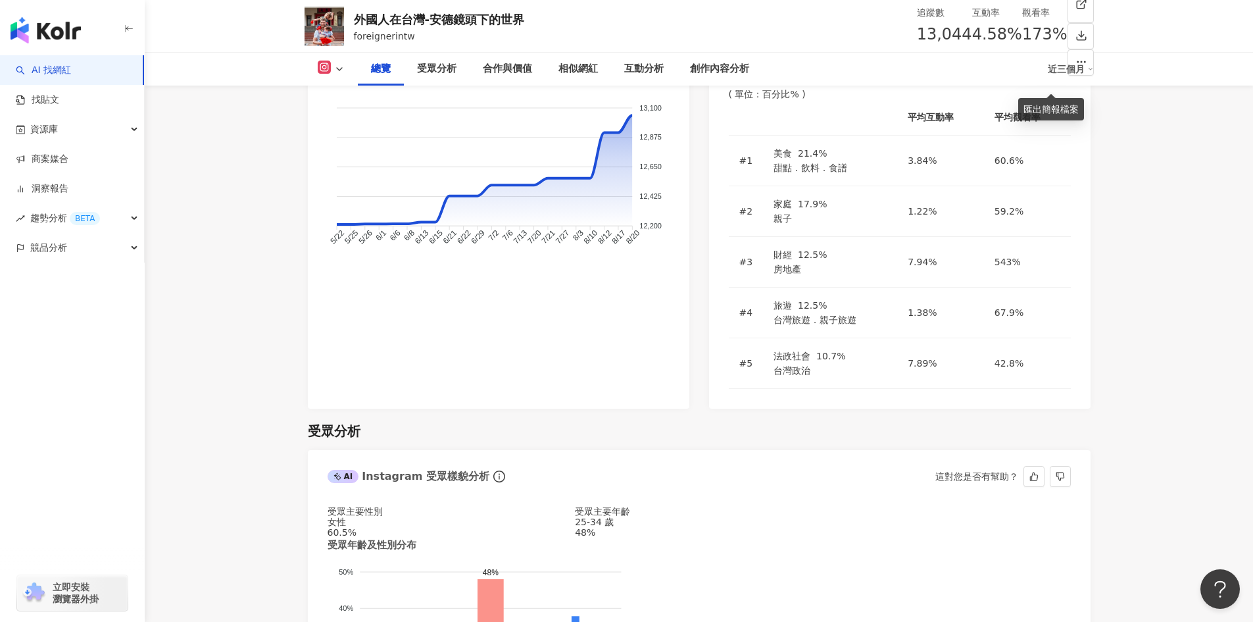
scroll to position [1093, 0]
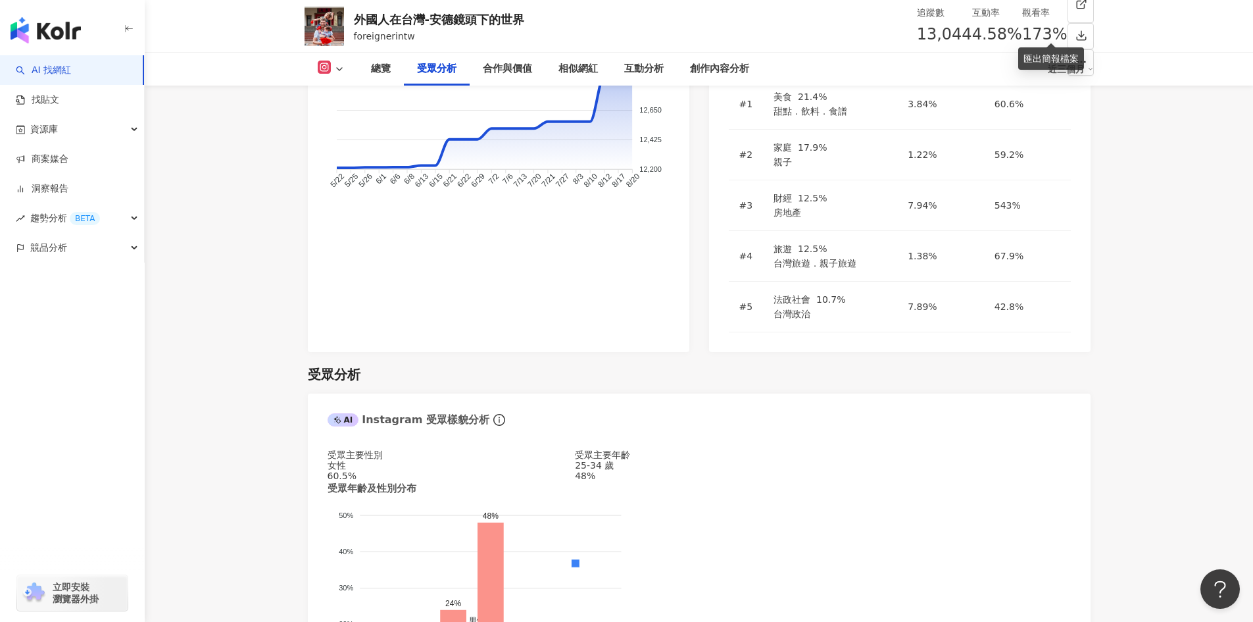
click at [333, 66] on button at bounding box center [331, 69] width 53 height 17
click at [355, 117] on button "Facebook" at bounding box center [345, 127] width 67 height 21
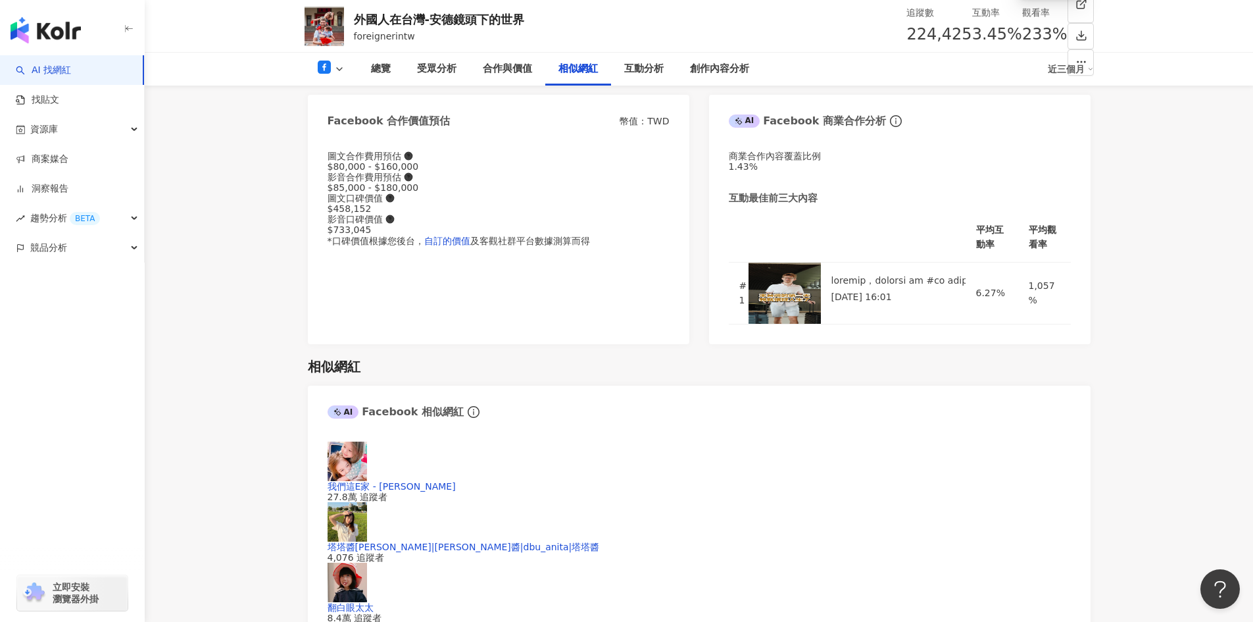
scroll to position [1751, 0]
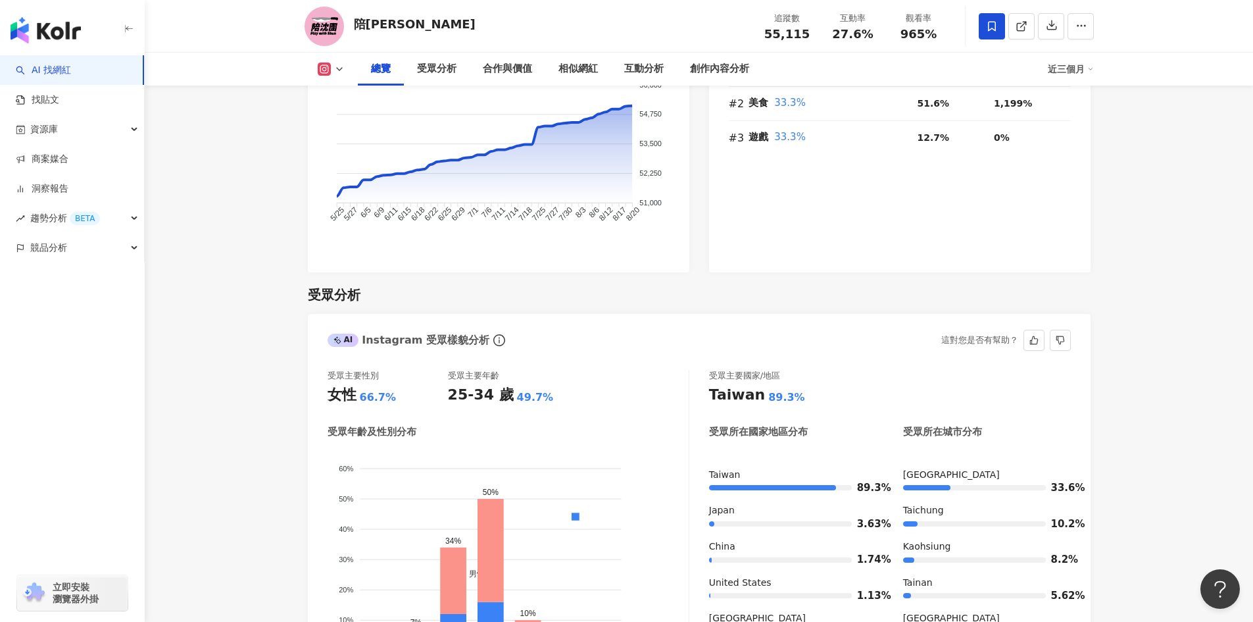
scroll to position [1052, 0]
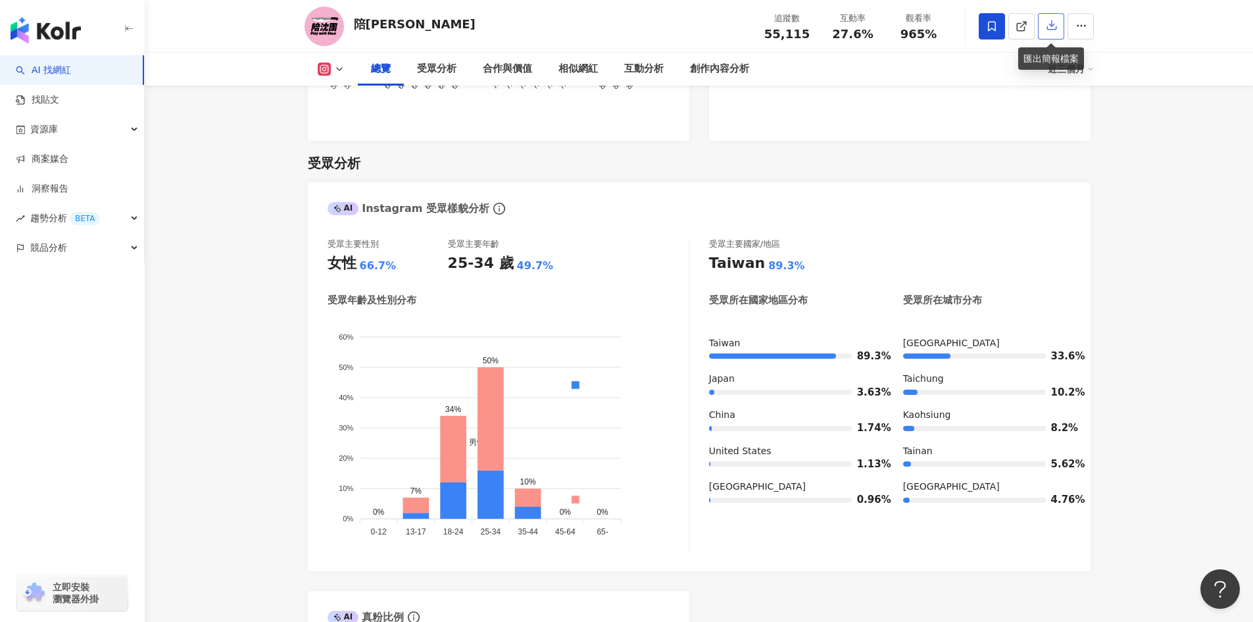
click at [1054, 24] on icon "button" at bounding box center [1052, 25] width 12 height 12
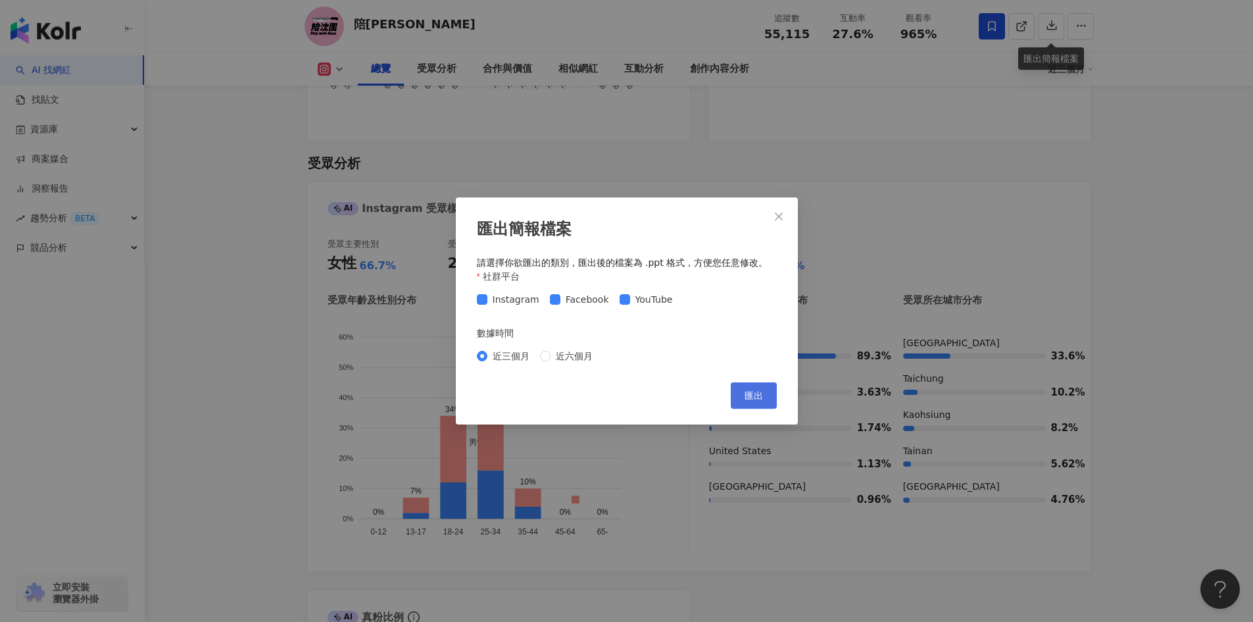
click at [750, 391] on span "匯出" at bounding box center [754, 395] width 18 height 11
click at [785, 203] on button "Close" at bounding box center [779, 216] width 26 height 26
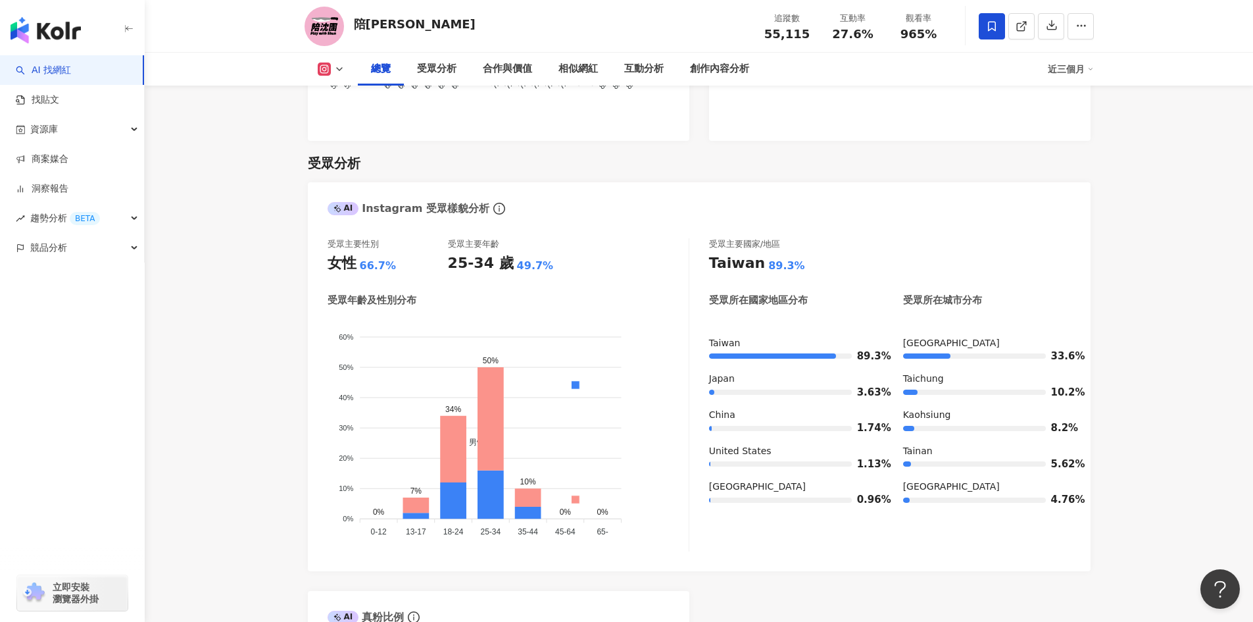
click at [335, 70] on icon at bounding box center [339, 69] width 11 height 11
click at [343, 111] on li "Facebook" at bounding box center [352, 124] width 95 height 30
click at [339, 70] on polyline at bounding box center [339, 69] width 5 height 3
click at [362, 123] on button "Facebook" at bounding box center [351, 123] width 79 height 18
